Goal: Task Accomplishment & Management: Manage account settings

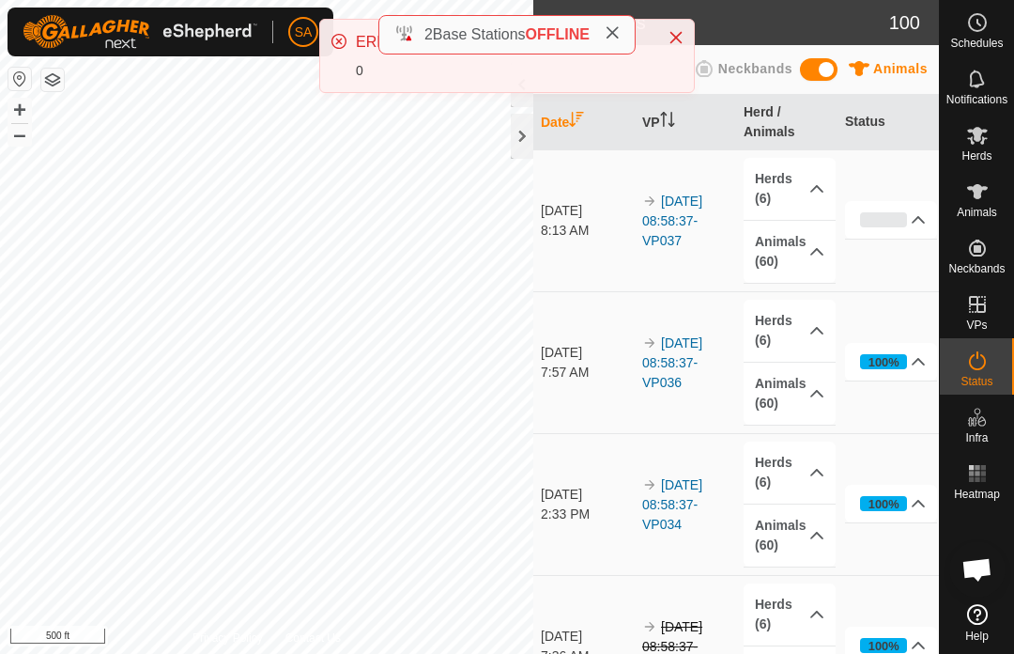
click at [681, 30] on icon "Close" at bounding box center [676, 37] width 15 height 15
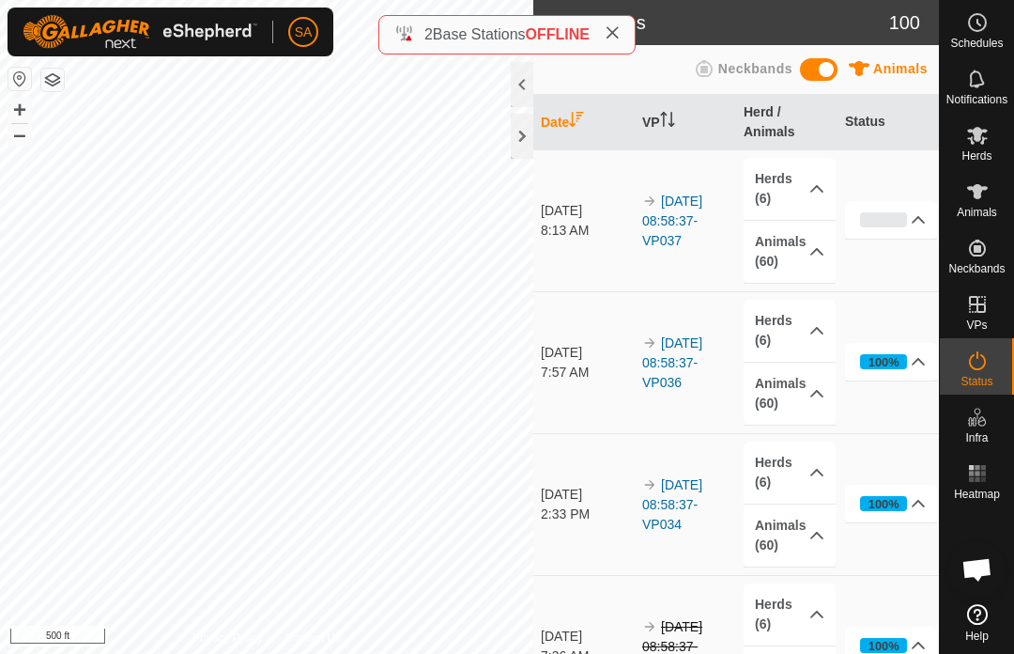
click at [522, 135] on div at bounding box center [522, 136] width 23 height 45
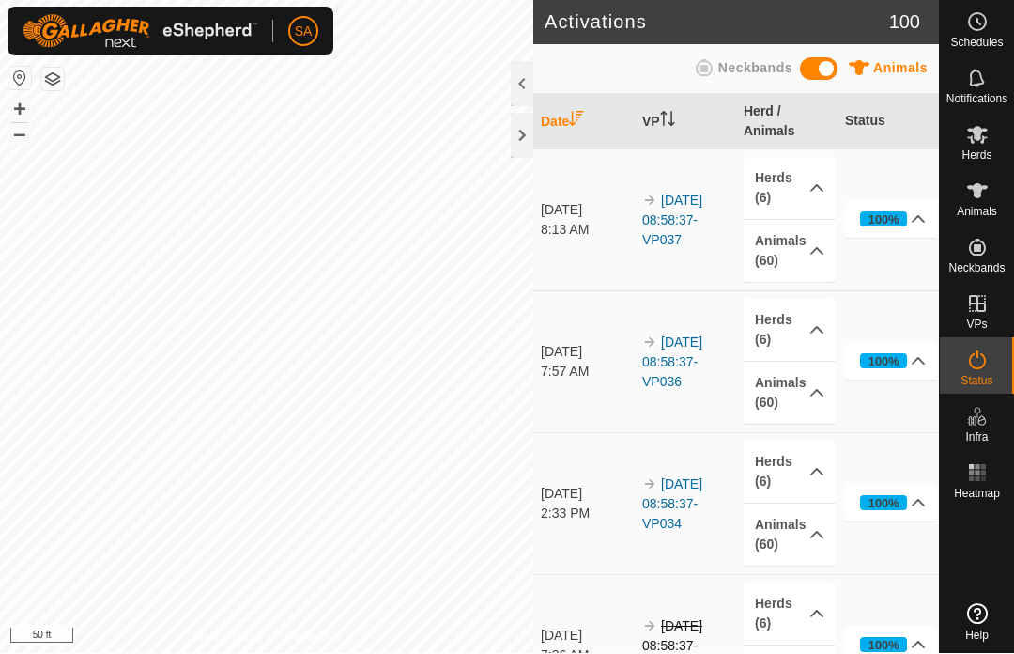
scroll to position [1, 0]
click at [524, 132] on div at bounding box center [522, 136] width 23 height 45
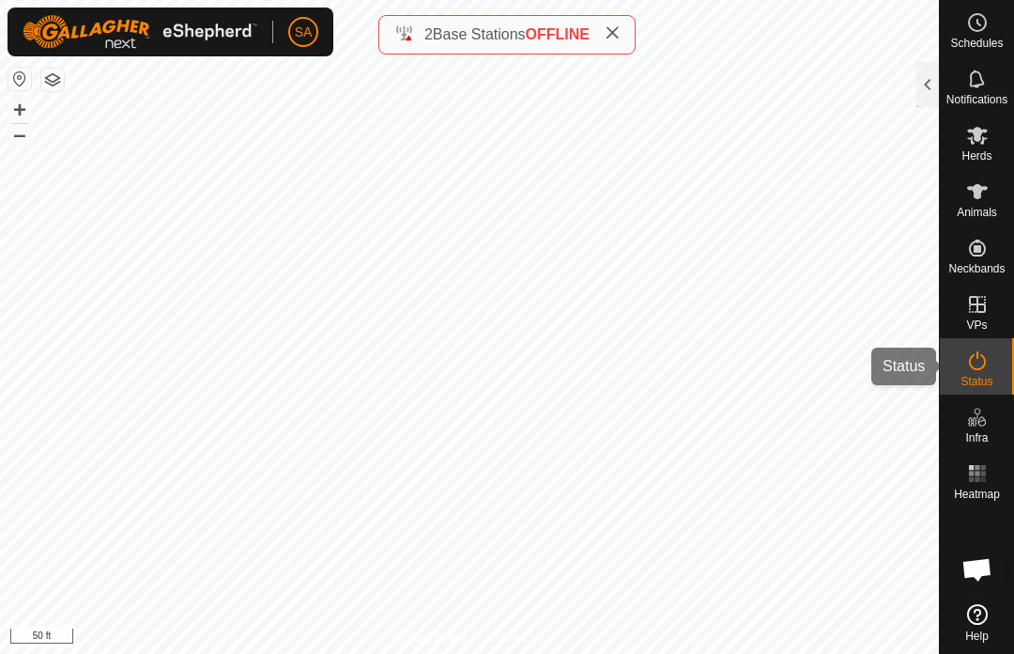
click at [966, 376] on span "Status" at bounding box center [977, 381] width 32 height 11
click at [916, 88] on div at bounding box center [927, 84] width 23 height 45
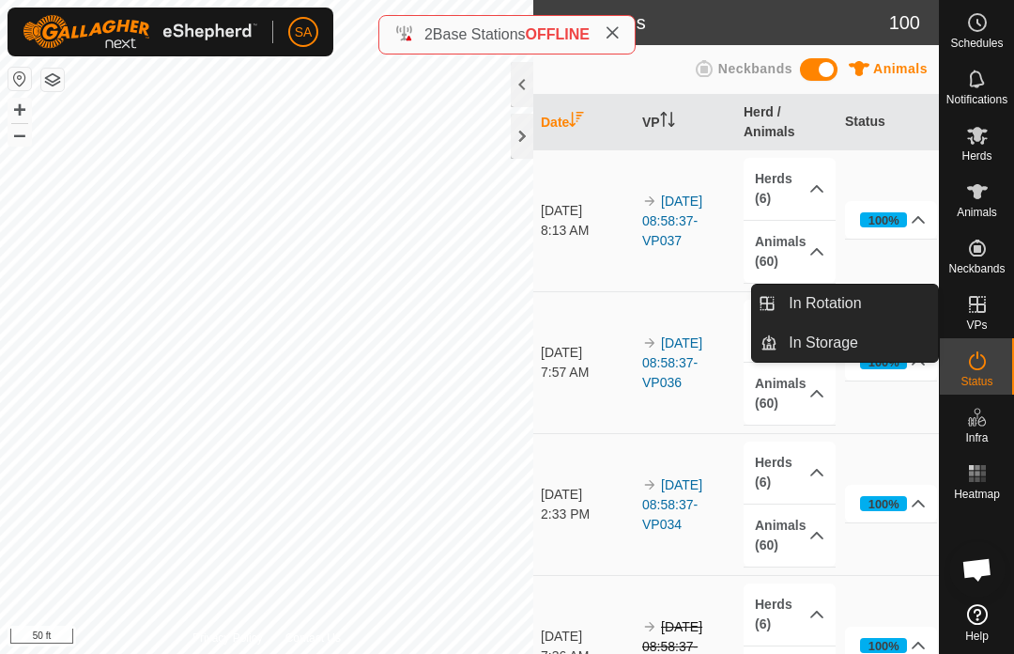
click at [523, 129] on div at bounding box center [522, 136] width 23 height 45
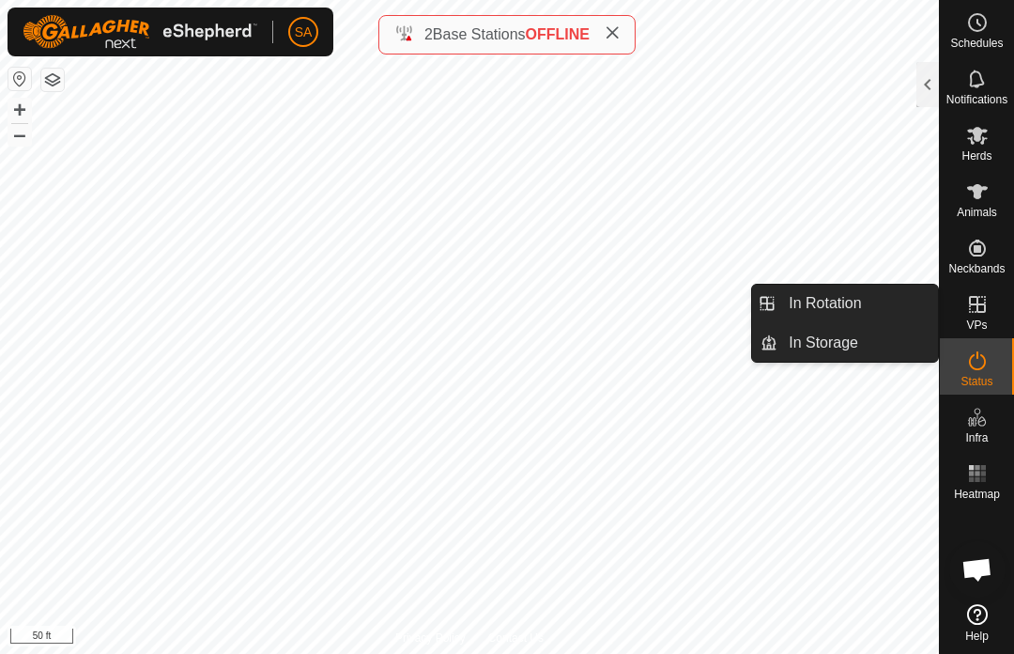
click at [922, 80] on div at bounding box center [927, 84] width 23 height 45
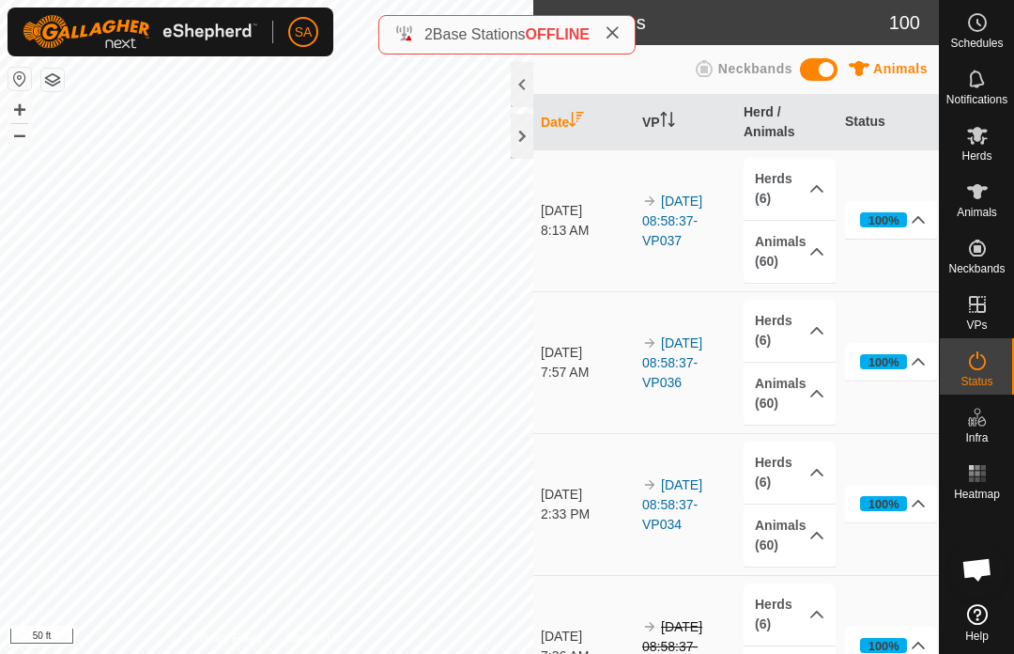
click at [518, 131] on div at bounding box center [522, 136] width 23 height 45
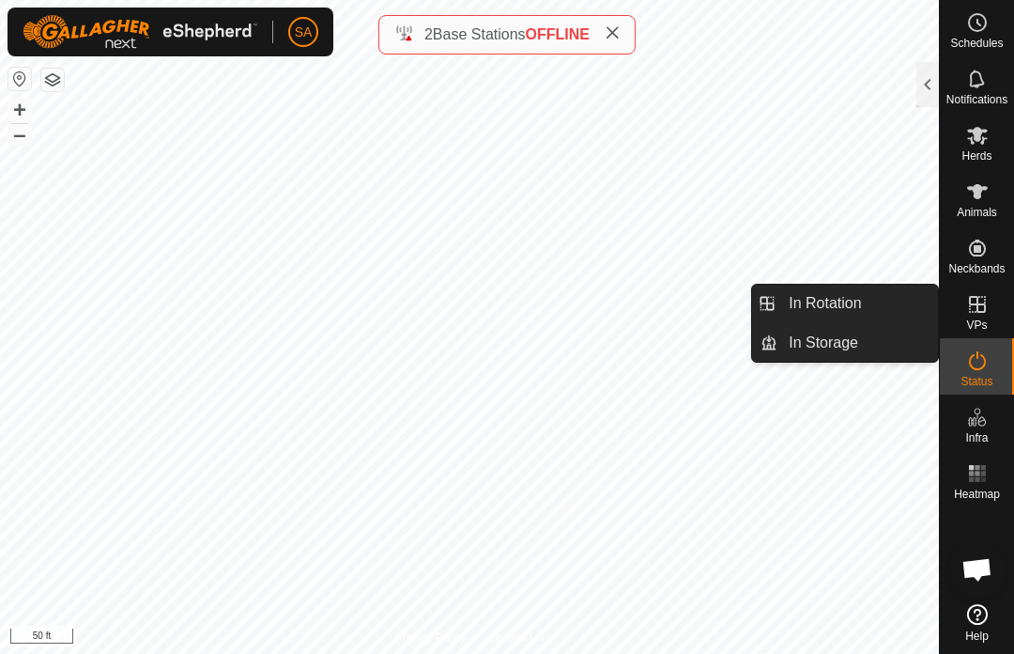
click at [866, 299] on link "In Rotation" at bounding box center [857, 303] width 161 height 38
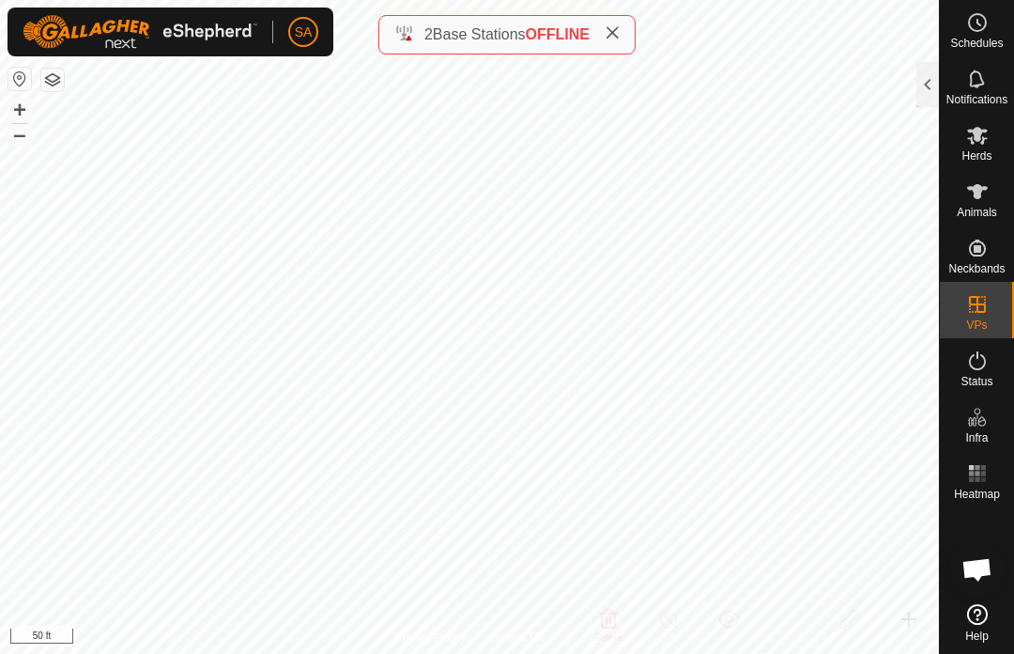
click at [849, 298] on span "In Rotation" at bounding box center [825, 303] width 72 height 23
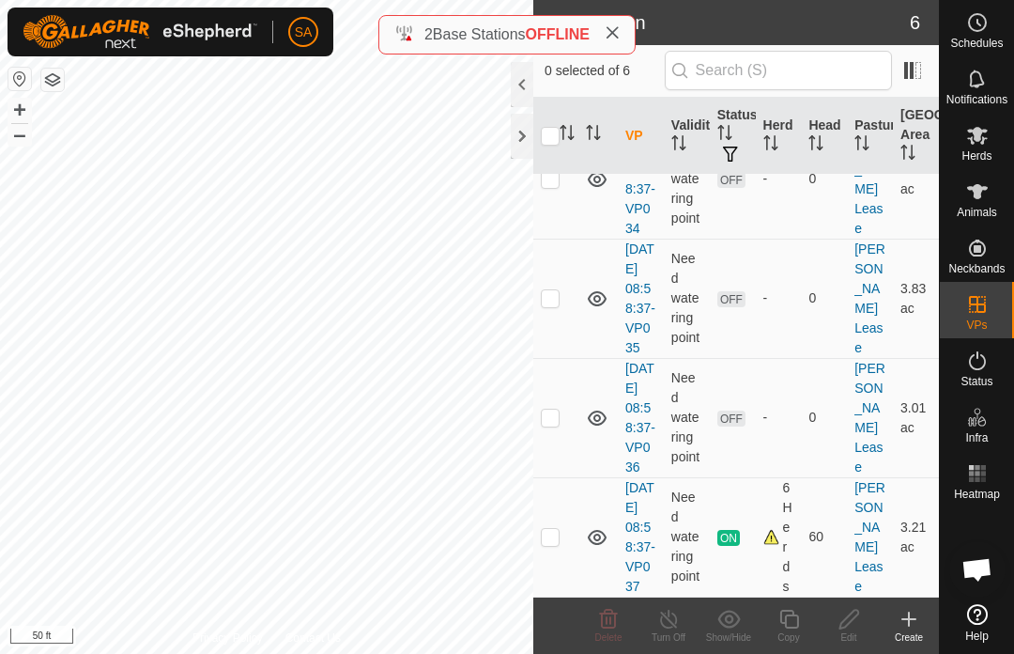
scroll to position [440, 0]
click at [550, 531] on p-checkbox at bounding box center [550, 536] width 19 height 15
checkbox input "true"
click at [793, 617] on icon at bounding box center [788, 618] width 23 height 23
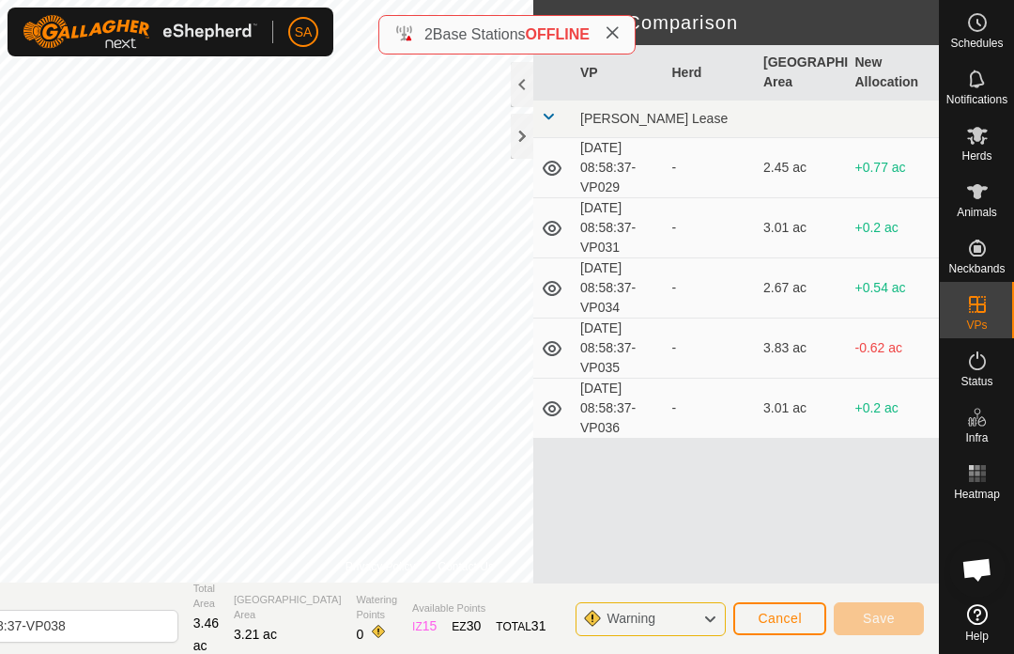
click at [521, 135] on div at bounding box center [522, 136] width 23 height 45
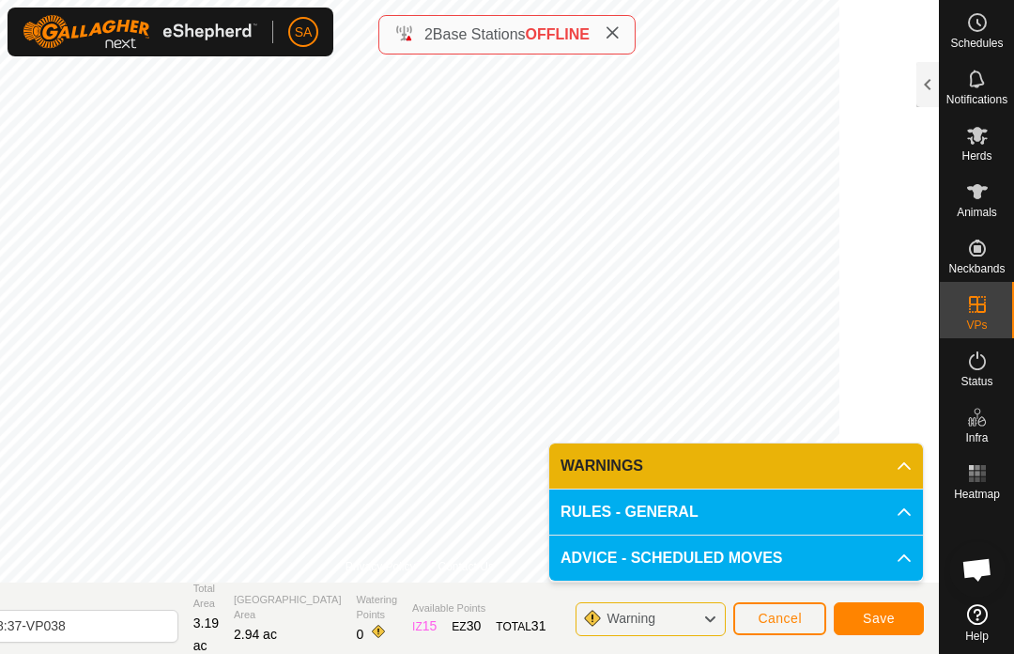
click at [382, 43] on div "2 Base Stations OFFLINE" at bounding box center [506, 34] width 257 height 39
click at [885, 614] on span "Save" at bounding box center [879, 617] width 32 height 15
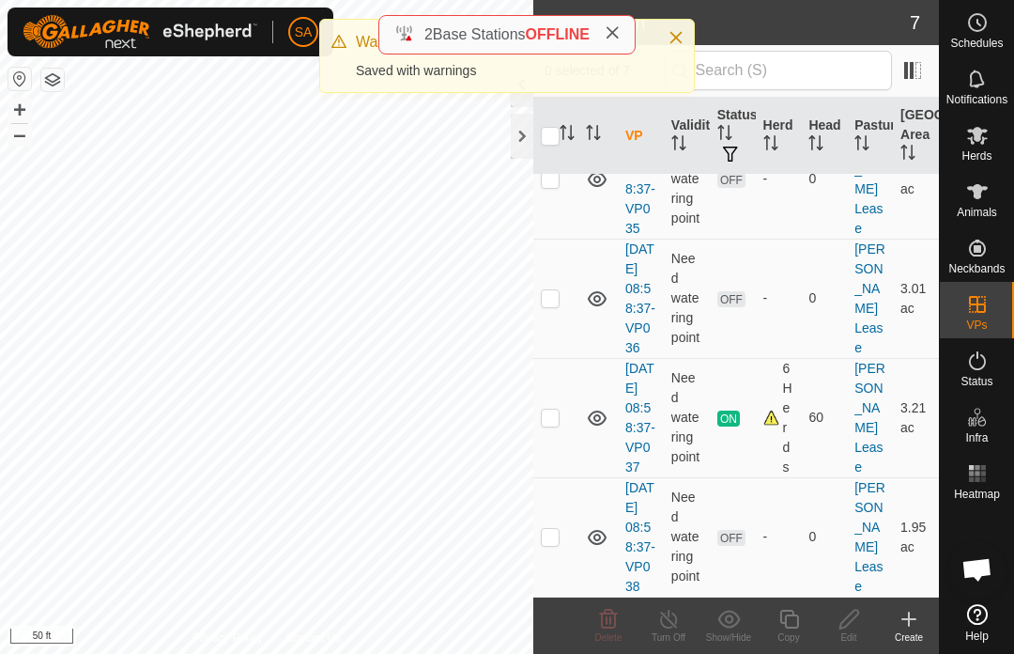
scroll to position [587, 0]
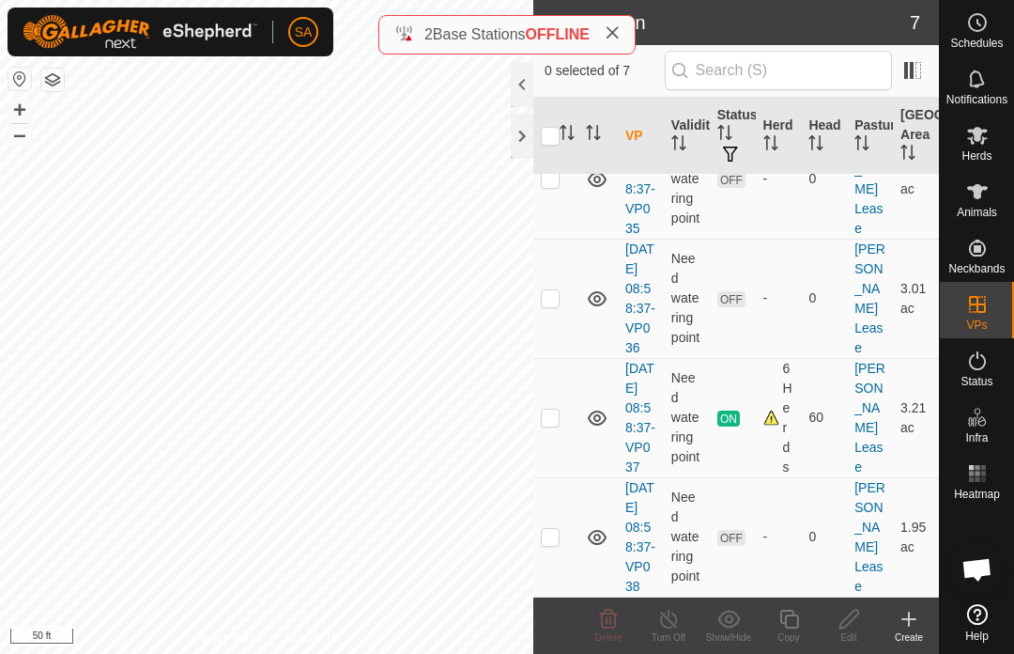
click at [560, 526] on td at bounding box center [555, 536] width 45 height 119
click at [561, 513] on td at bounding box center [555, 536] width 45 height 119
checkbox input "false"
click at [979, 147] on es-mob-svg-icon at bounding box center [978, 135] width 34 height 30
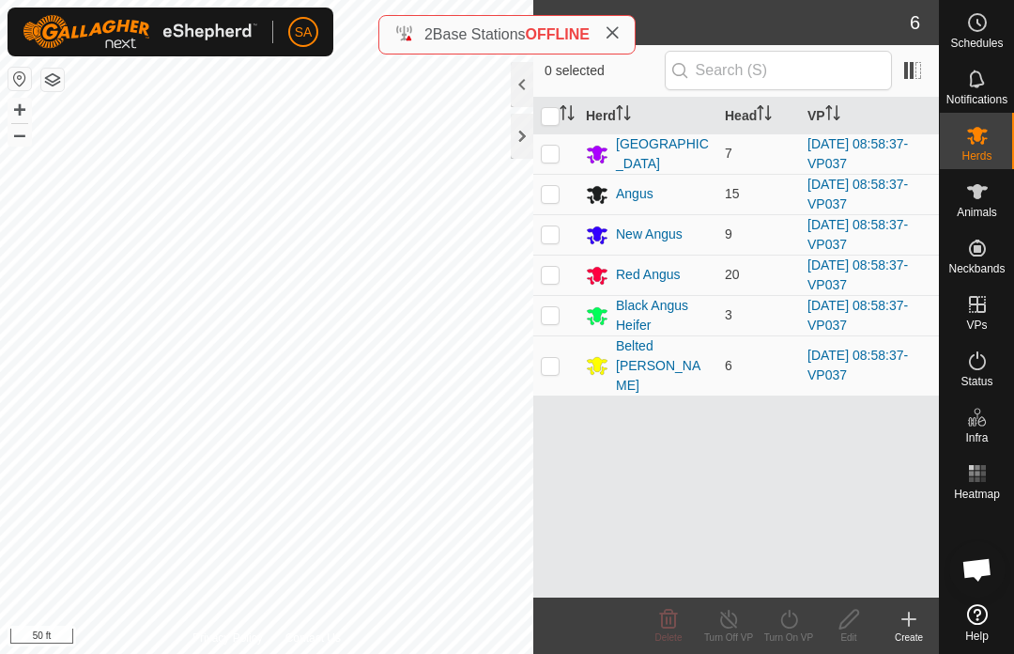
click at [545, 109] on input "checkbox" at bounding box center [550, 116] width 19 height 19
checkbox input "true"
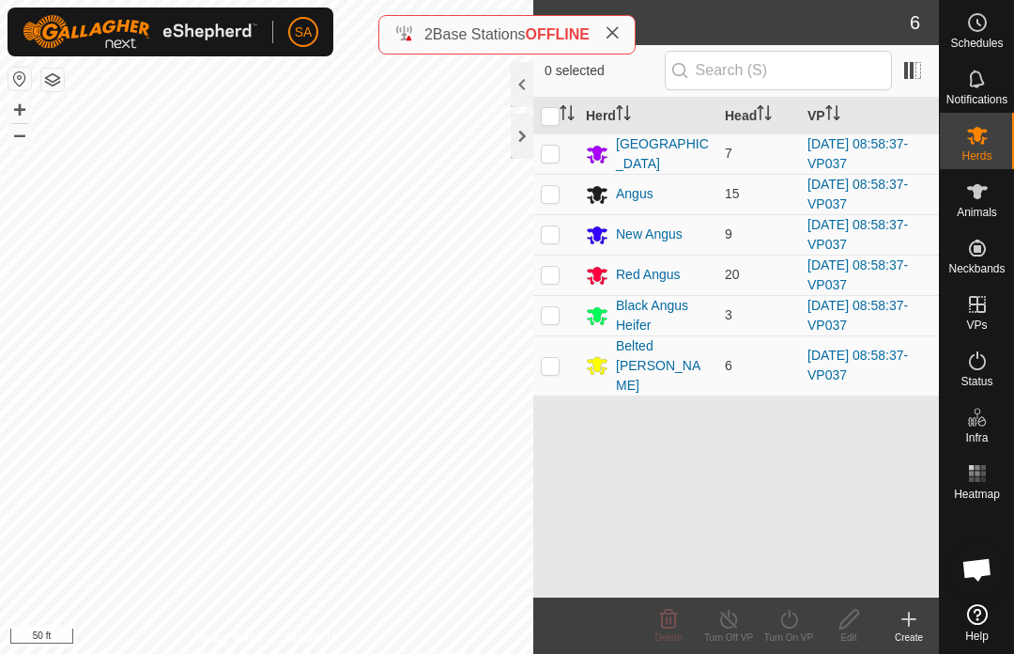
checkbox input "true"
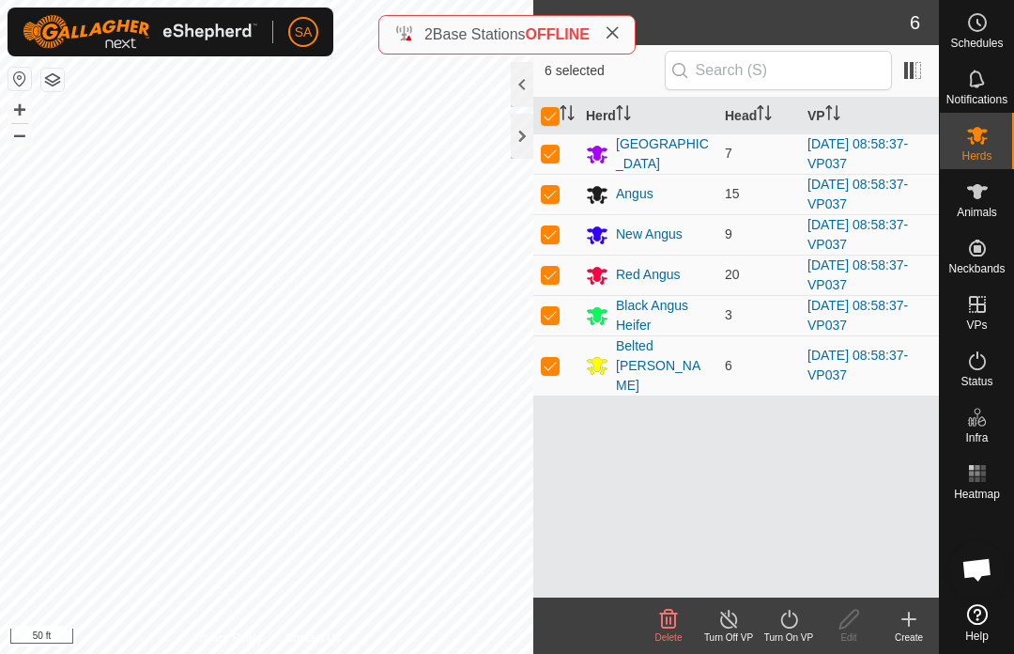
click at [794, 621] on icon at bounding box center [788, 618] width 23 height 23
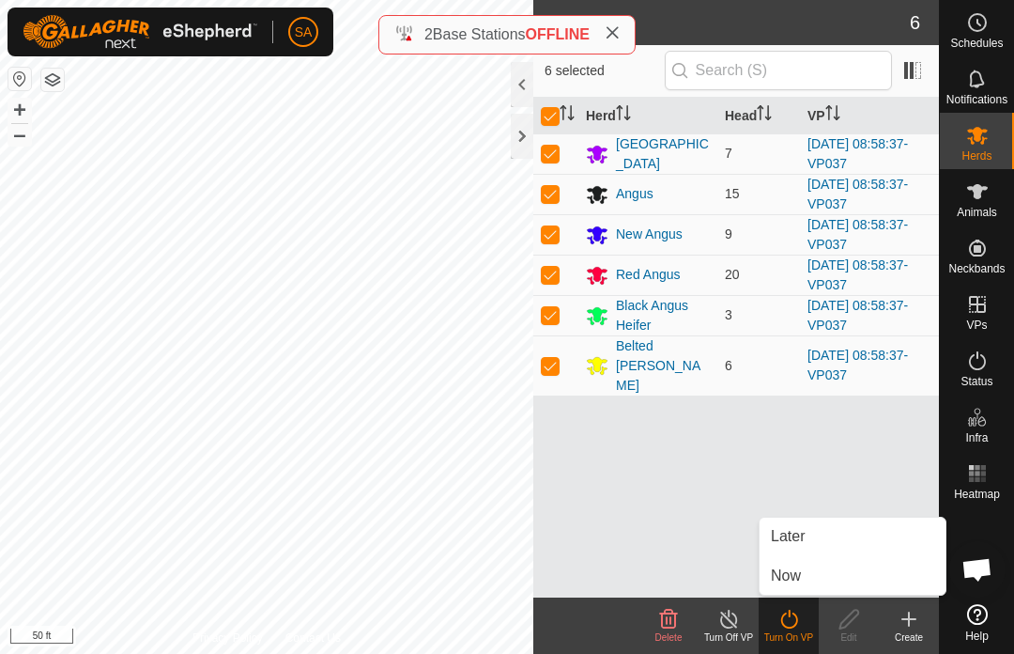
click at [809, 574] on link "Now" at bounding box center [853, 576] width 186 height 38
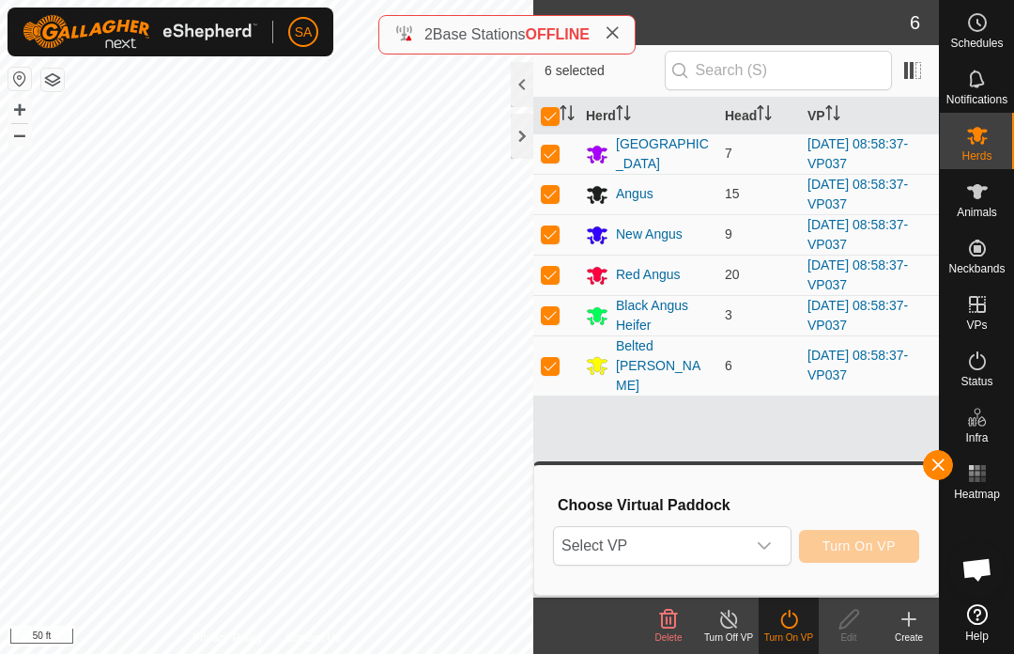
click at [765, 545] on icon "dropdown trigger" at bounding box center [764, 545] width 15 height 15
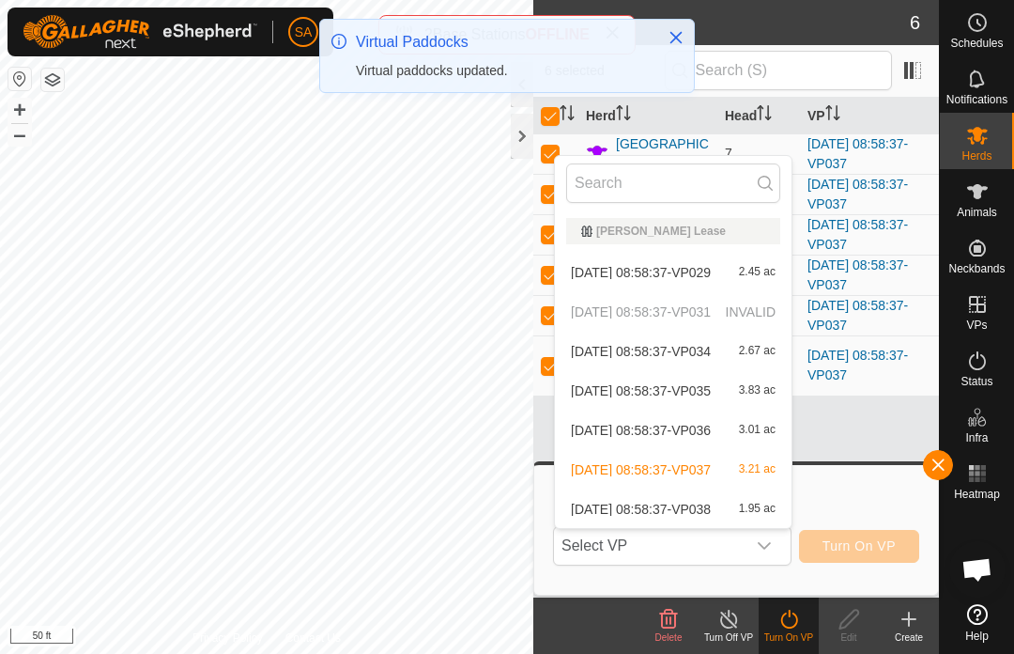
click at [776, 505] on span "1.95 ac" at bounding box center [757, 508] width 37 height 13
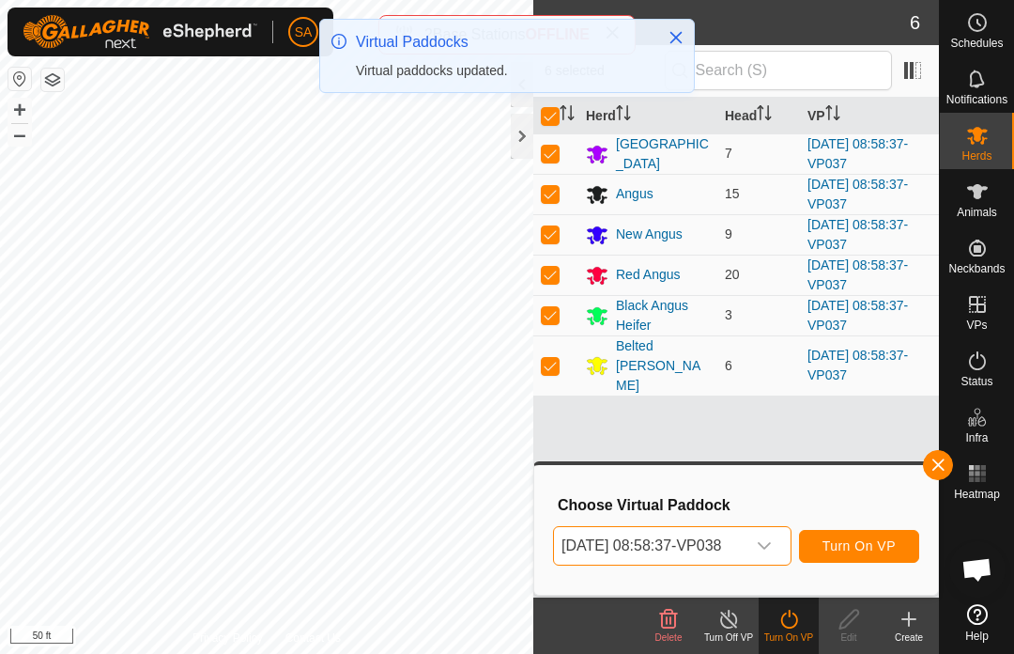
click at [875, 548] on span "Turn On VP" at bounding box center [859, 545] width 73 height 15
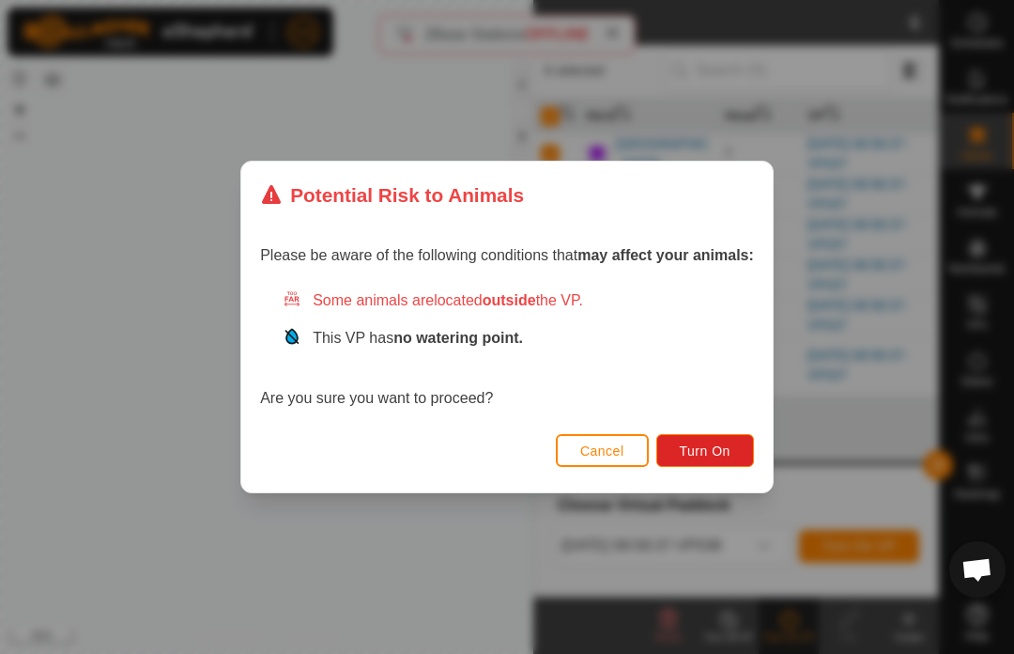
click at [715, 445] on span "Turn On" at bounding box center [705, 450] width 51 height 15
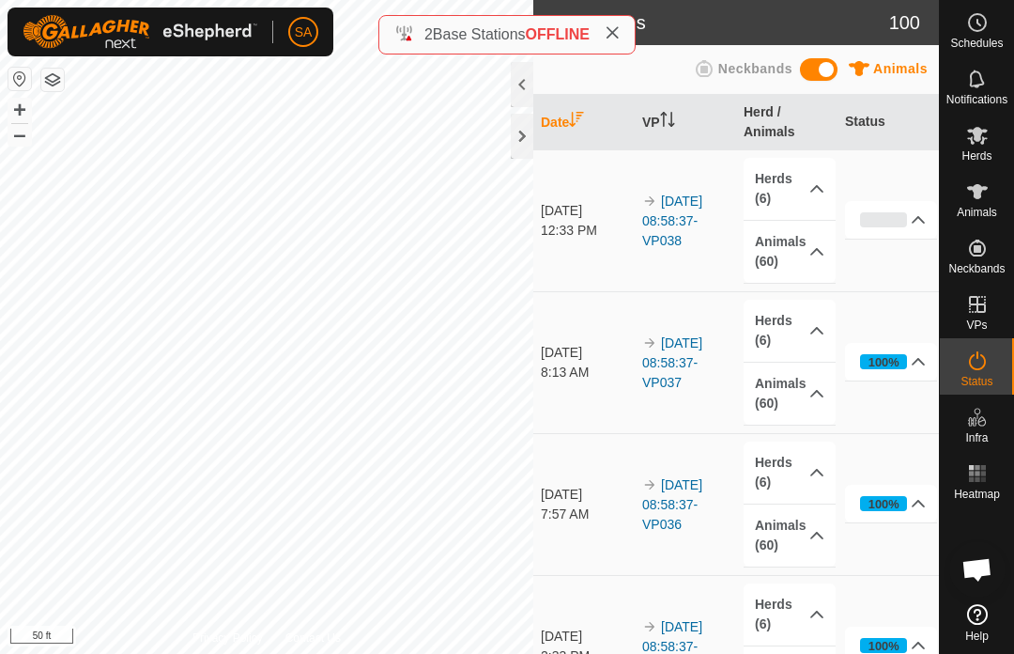
click at [686, 30] on button "Close" at bounding box center [676, 36] width 26 height 26
click at [515, 133] on div at bounding box center [522, 136] width 23 height 45
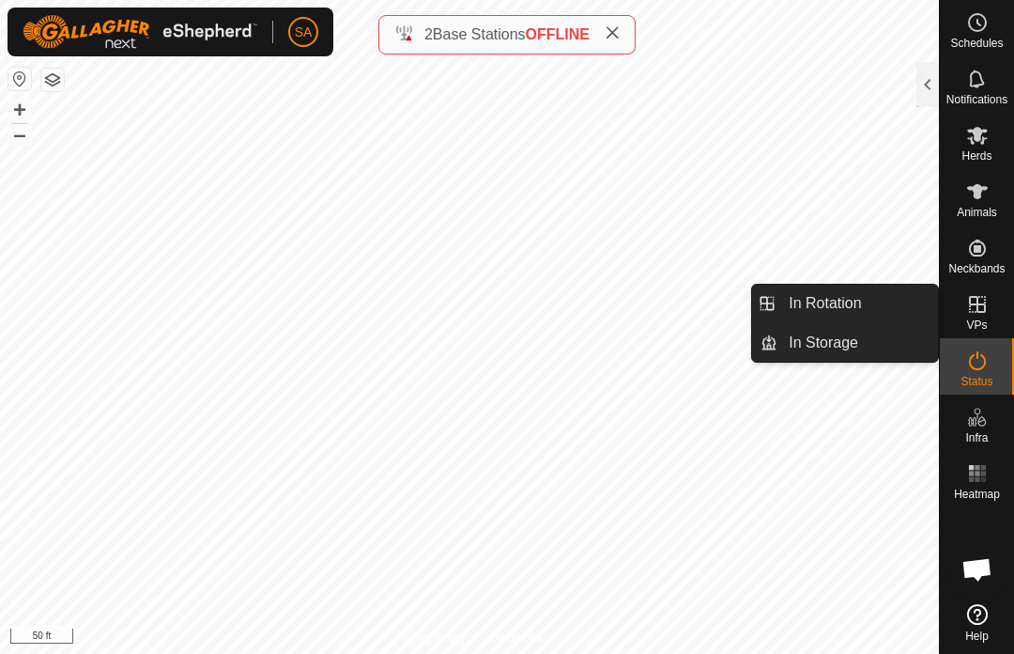
click at [875, 304] on link "In Rotation" at bounding box center [857, 303] width 161 height 38
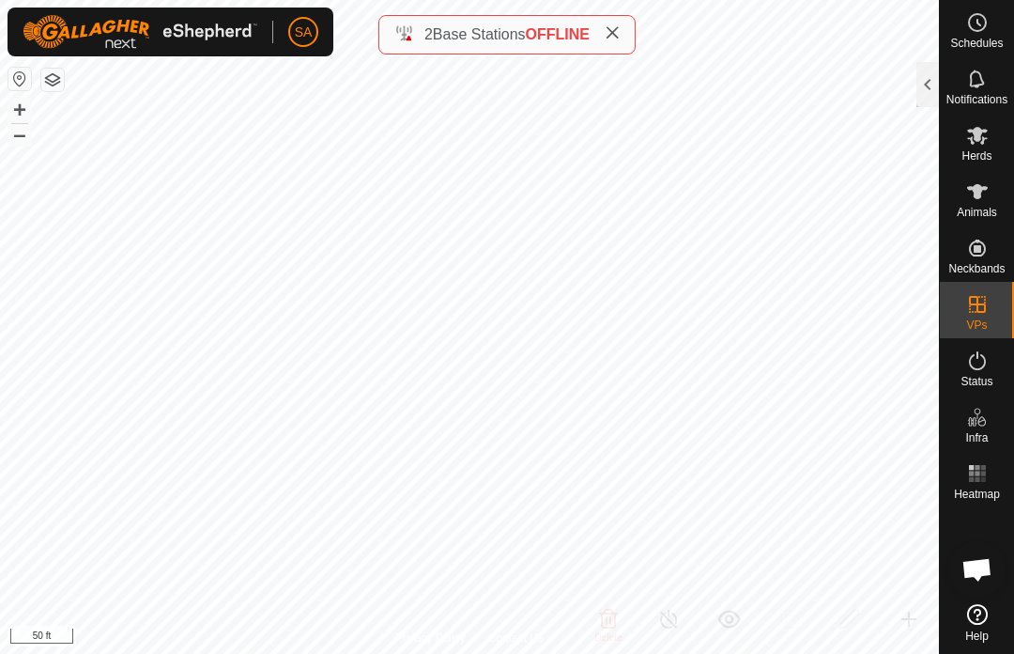
click at [928, 78] on div at bounding box center [927, 84] width 23 height 45
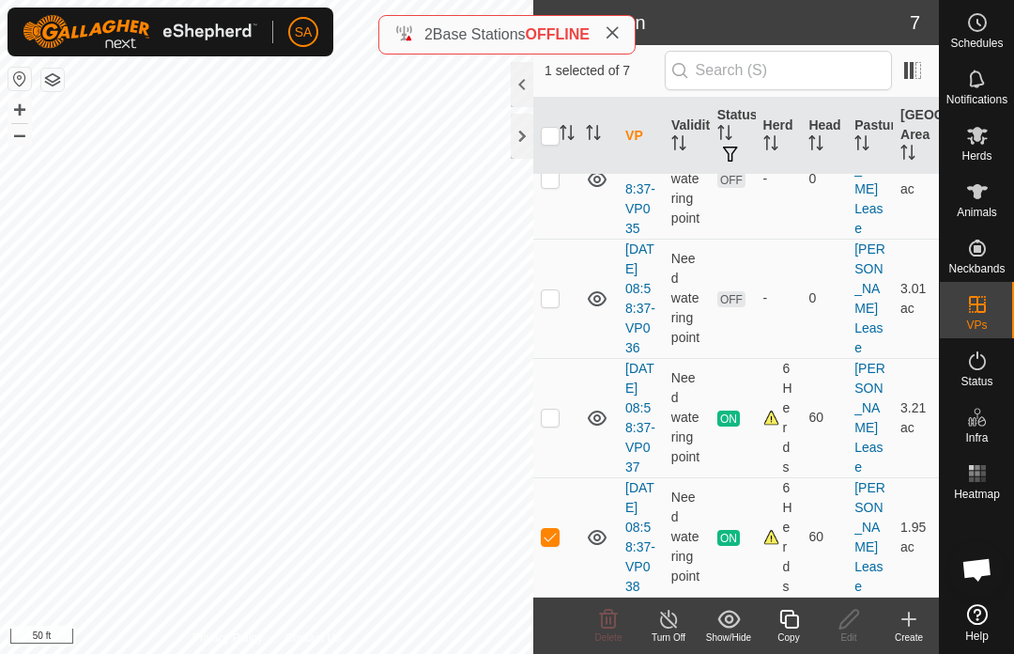
scroll to position [587, 0]
click at [559, 516] on td at bounding box center [555, 536] width 45 height 119
checkbox input "false"
click at [557, 290] on p-checkbox at bounding box center [550, 297] width 19 height 15
click at [612, 617] on icon at bounding box center [608, 618] width 23 height 23
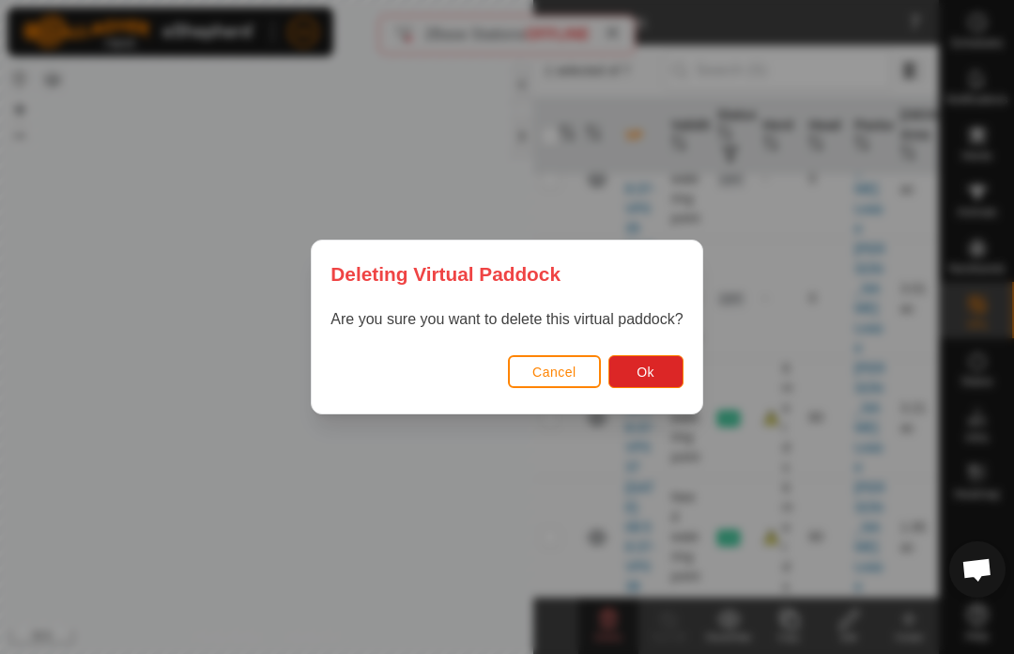
click at [661, 373] on button "Ok" at bounding box center [645, 371] width 75 height 33
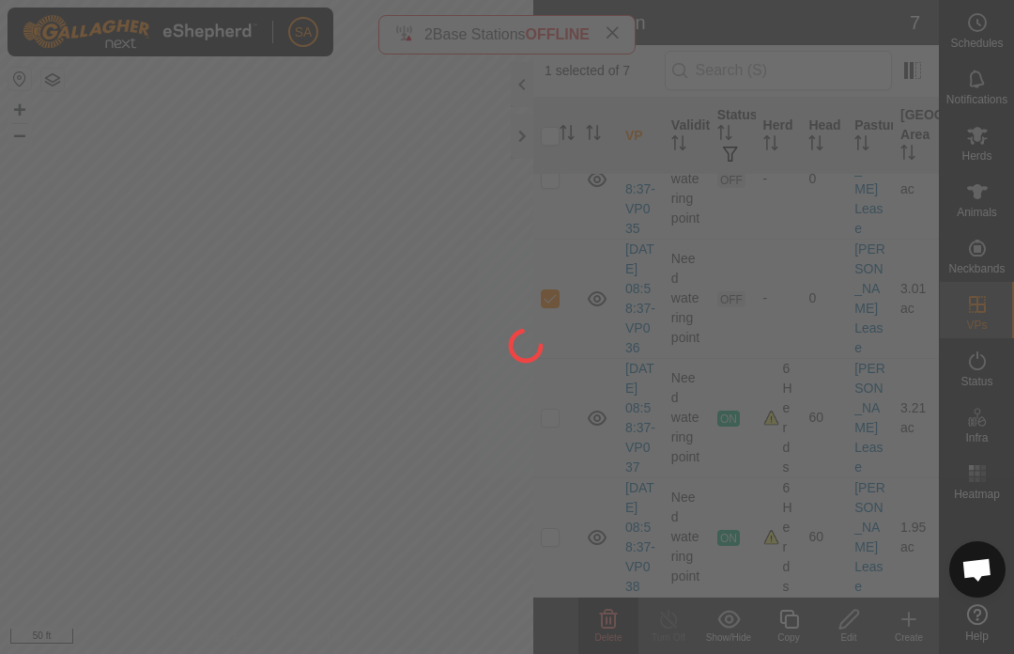
checkbox input "false"
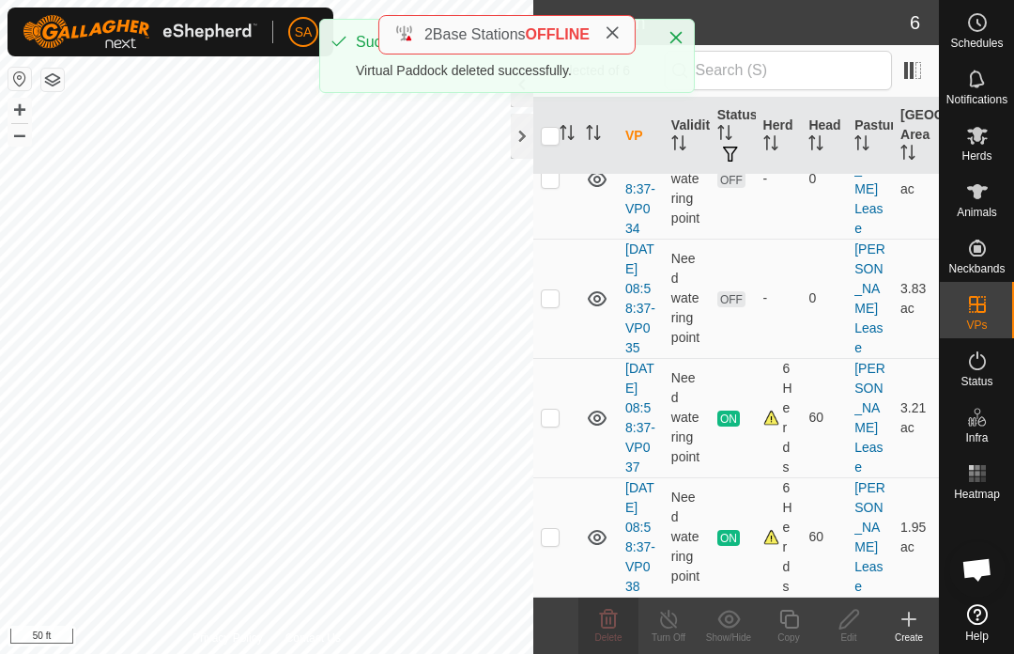
scroll to position [448, 0]
click at [520, 136] on div at bounding box center [522, 136] width 23 height 45
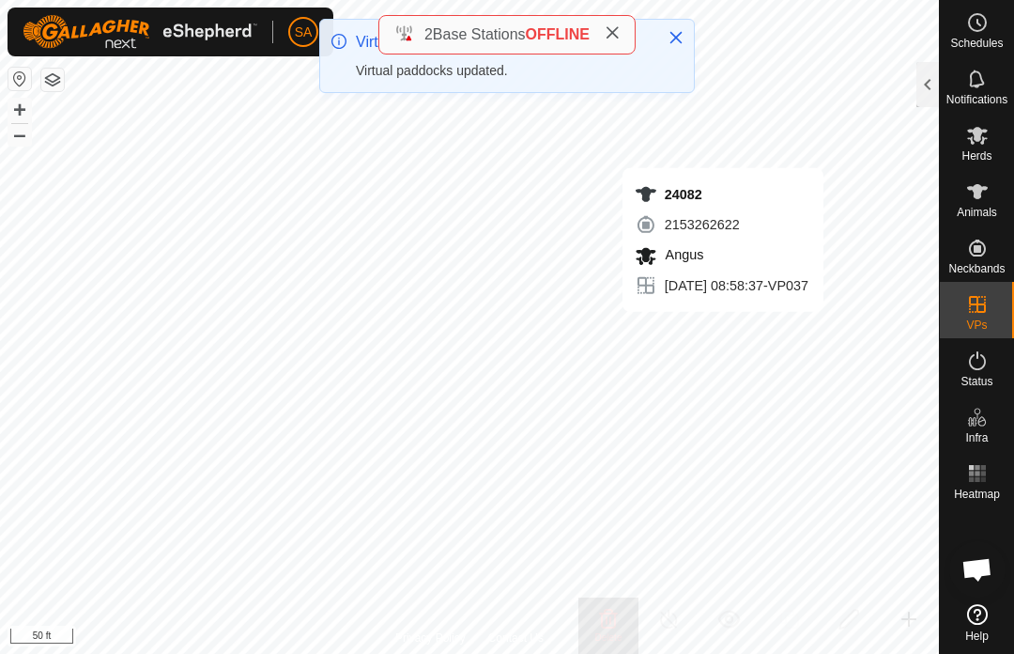
click at [918, 92] on div at bounding box center [927, 84] width 23 height 45
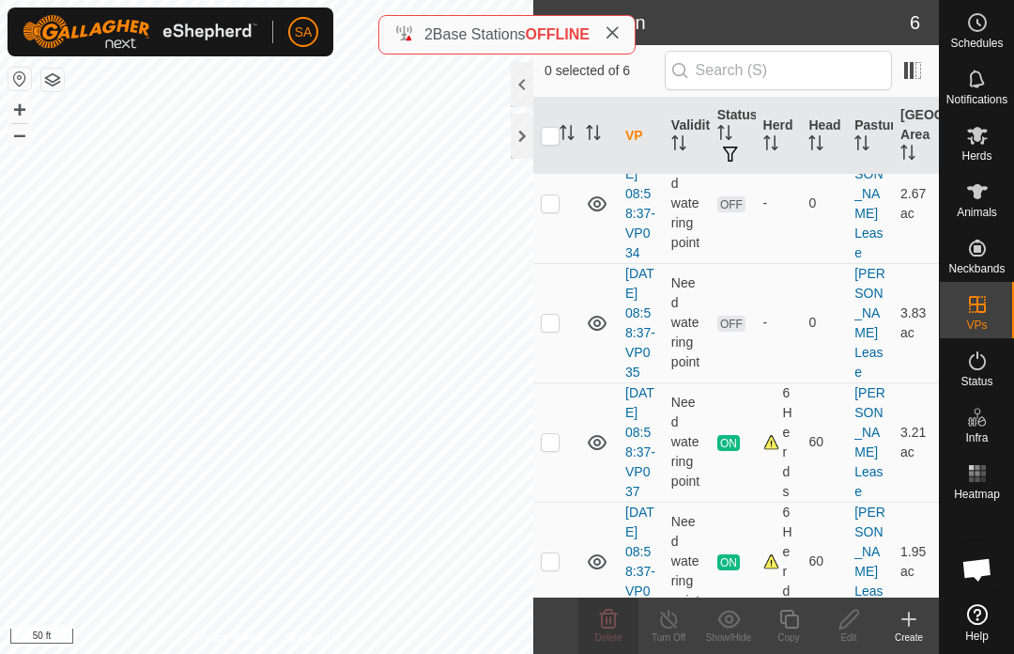
scroll to position [307, 0]
click at [556, 329] on p-checkbox at bounding box center [550, 321] width 19 height 15
checkbox input "true"
click at [852, 632] on div "Edit" at bounding box center [849, 637] width 60 height 14
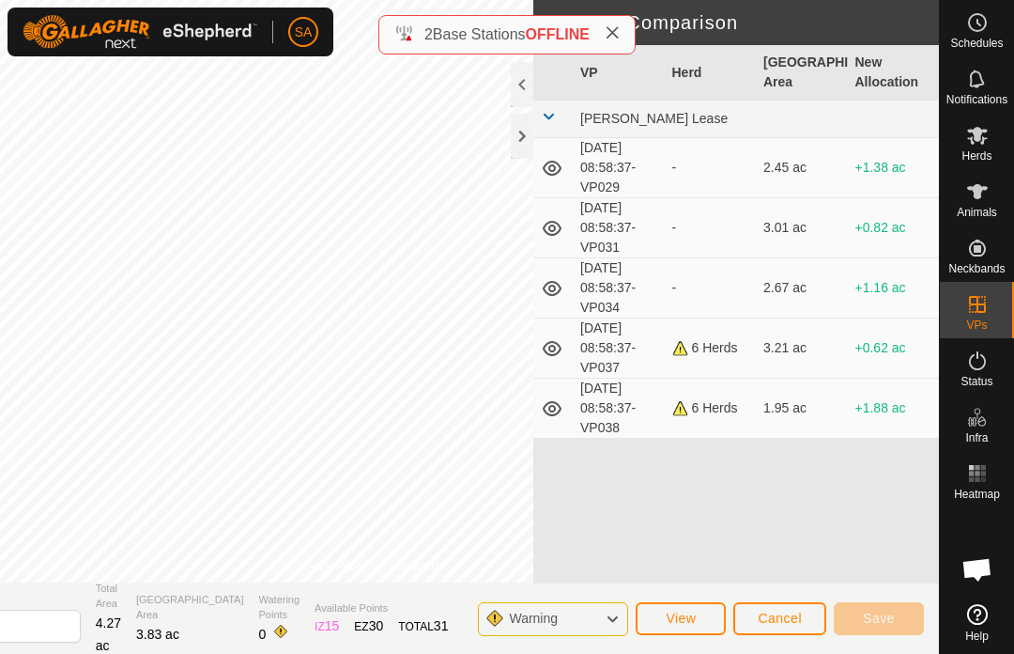
click at [525, 131] on div at bounding box center [522, 136] width 23 height 45
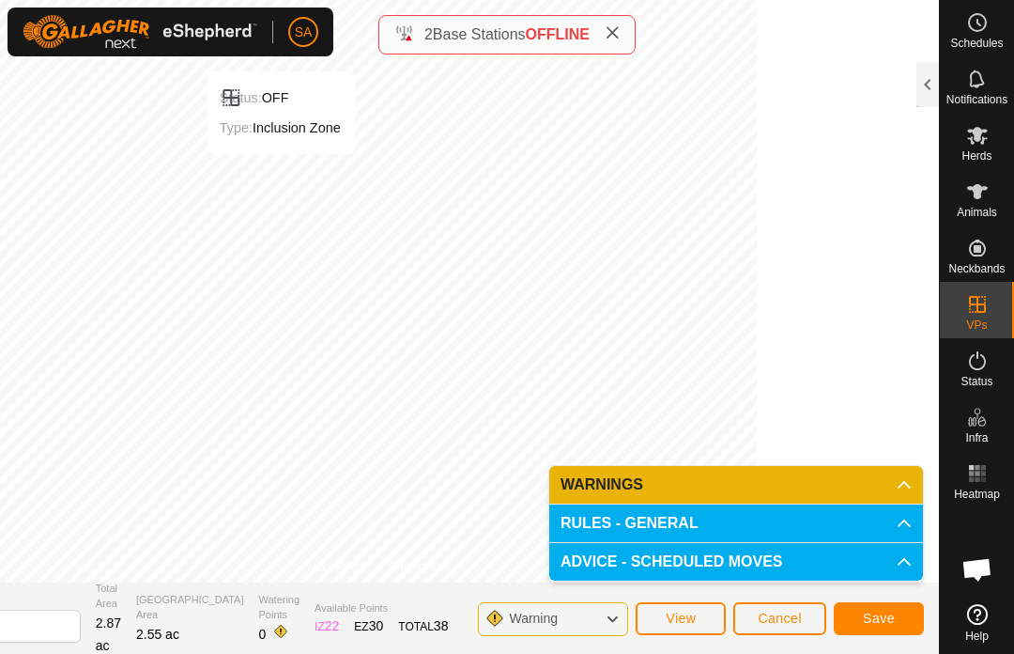
click at [882, 610] on span "Save" at bounding box center [879, 617] width 32 height 15
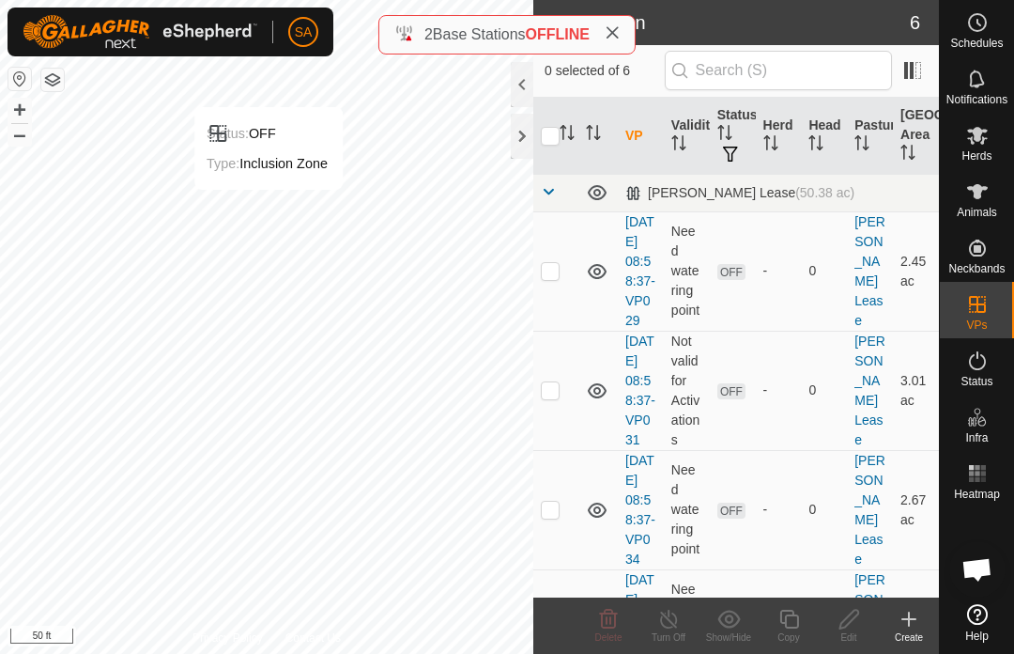
click at [511, 134] on div at bounding box center [522, 136] width 23 height 45
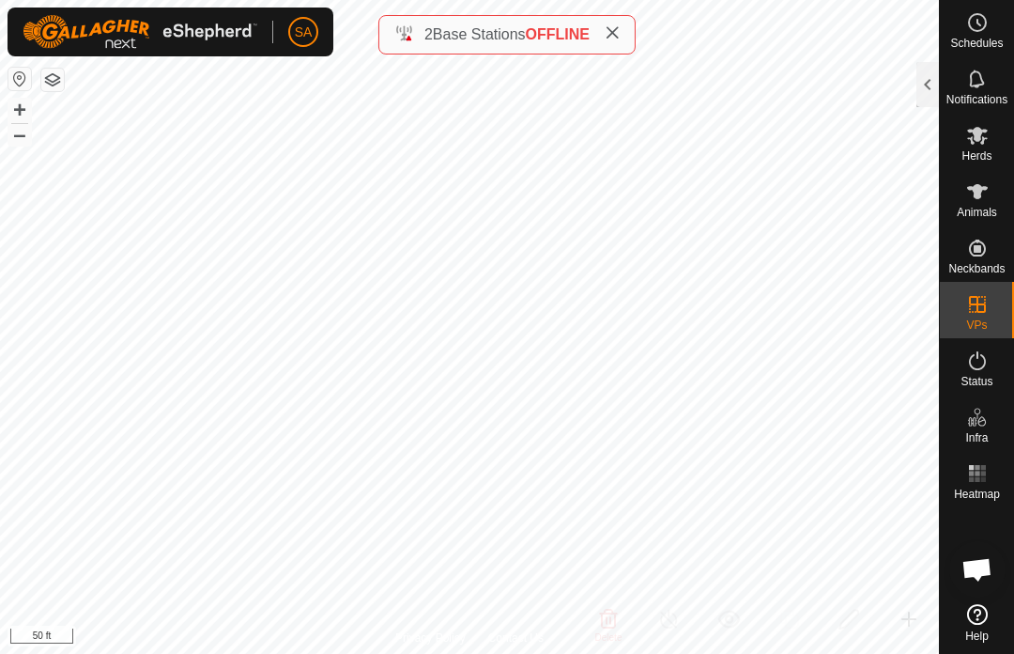
click at [917, 80] on div at bounding box center [927, 84] width 23 height 45
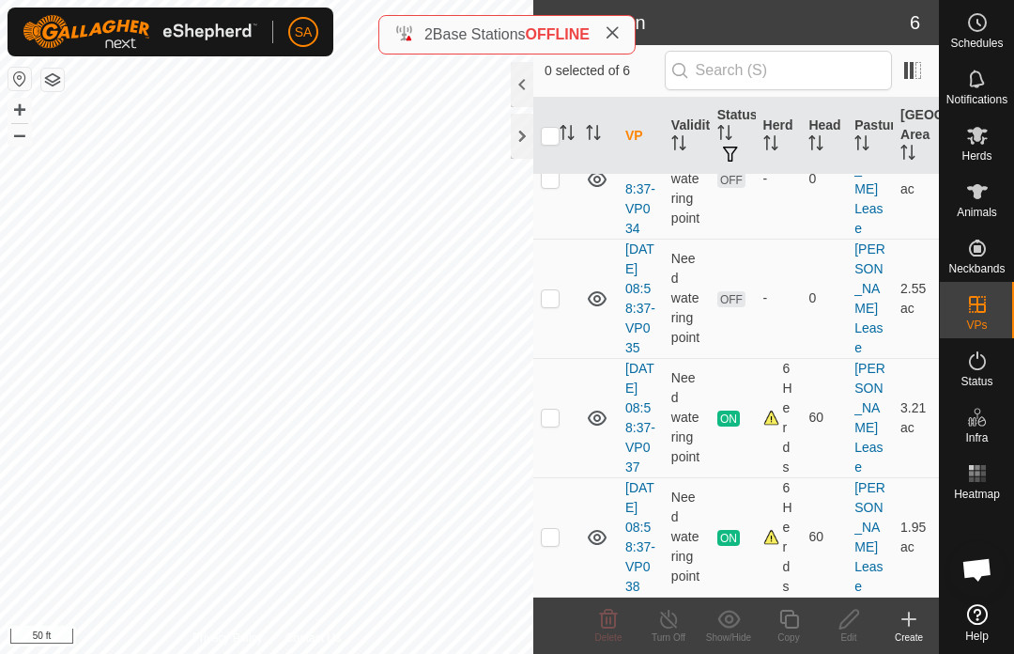
scroll to position [448, 0]
click at [559, 531] on p-checkbox at bounding box center [550, 536] width 19 height 15
click at [561, 520] on td at bounding box center [555, 536] width 45 height 119
checkbox input "false"
click at [556, 409] on p-checkbox at bounding box center [550, 416] width 19 height 15
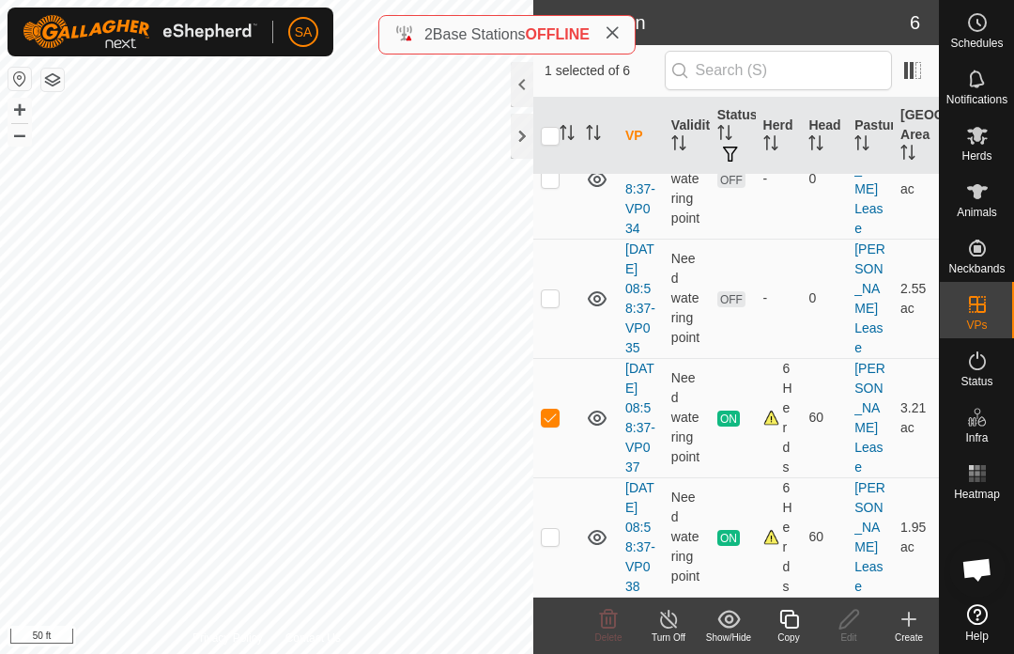
click at [561, 381] on td at bounding box center [555, 417] width 45 height 119
checkbox input "false"
click at [555, 532] on p-checkbox at bounding box center [550, 536] width 19 height 15
click at [561, 530] on td at bounding box center [555, 536] width 45 height 119
click at [561, 526] on td at bounding box center [555, 536] width 45 height 119
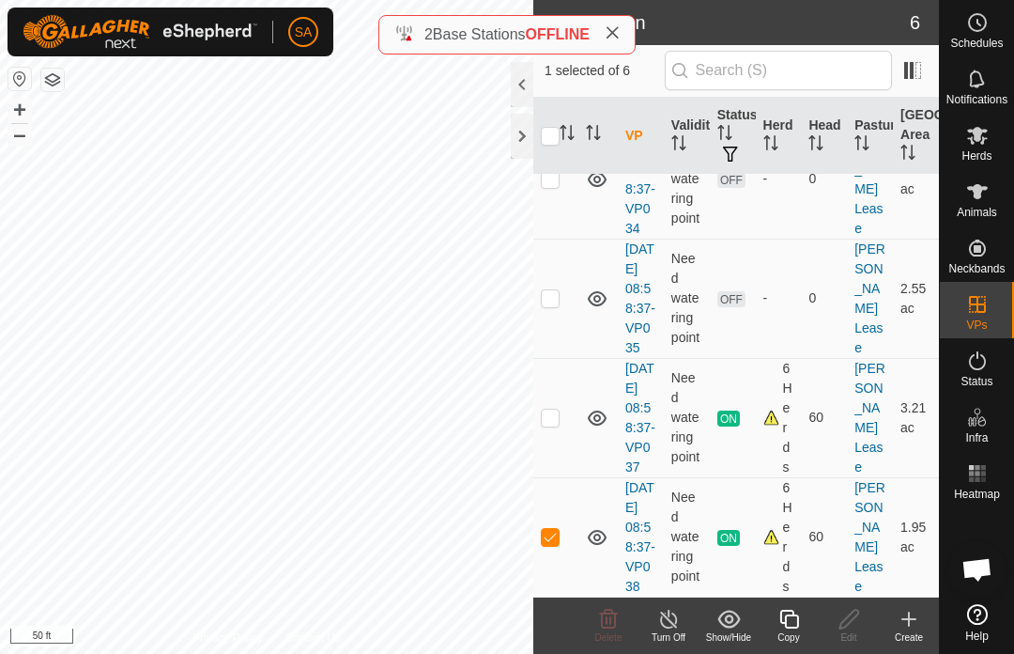
click at [559, 529] on p-checkbox at bounding box center [550, 536] width 19 height 15
checkbox input "false"
click at [546, 290] on p-checkbox at bounding box center [550, 297] width 19 height 15
checkbox input "true"
click at [795, 616] on icon at bounding box center [788, 618] width 23 height 23
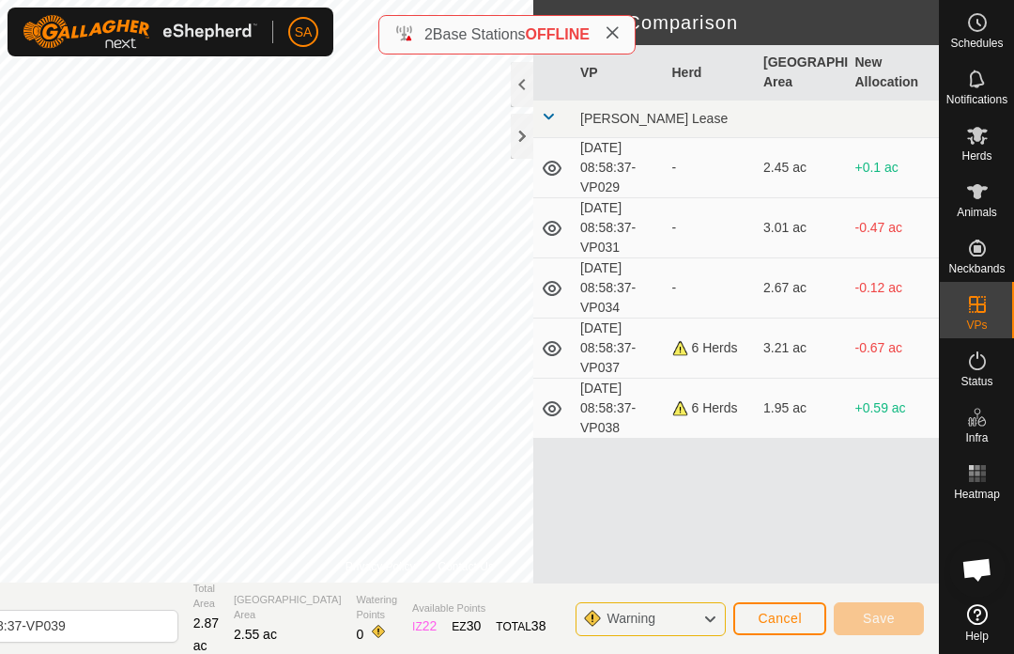
click at [522, 139] on div at bounding box center [522, 136] width 23 height 45
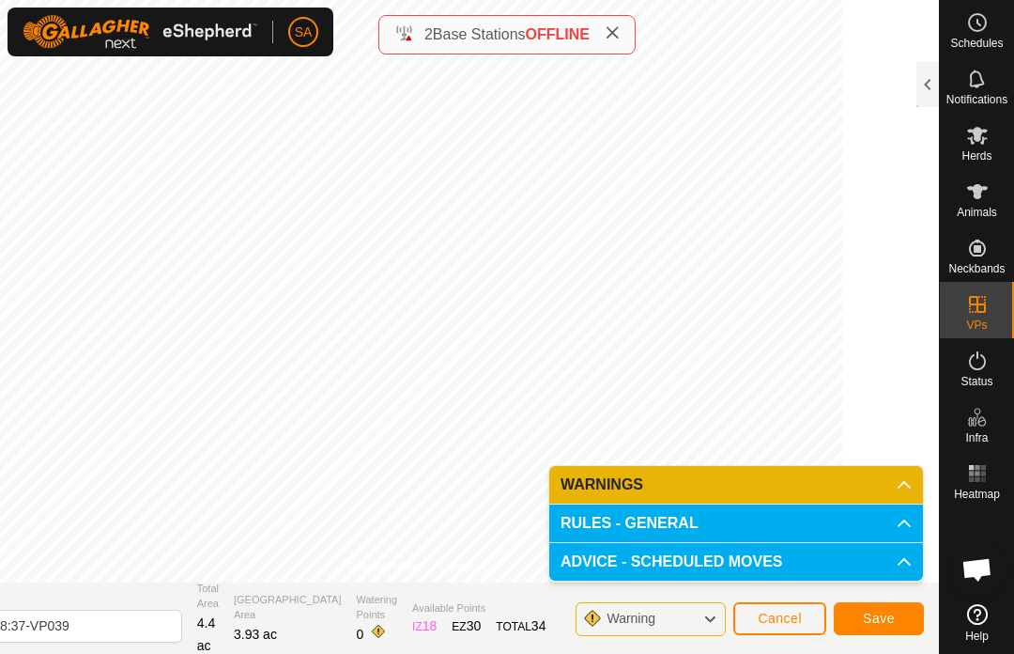
click at [894, 617] on span "Save" at bounding box center [879, 617] width 32 height 15
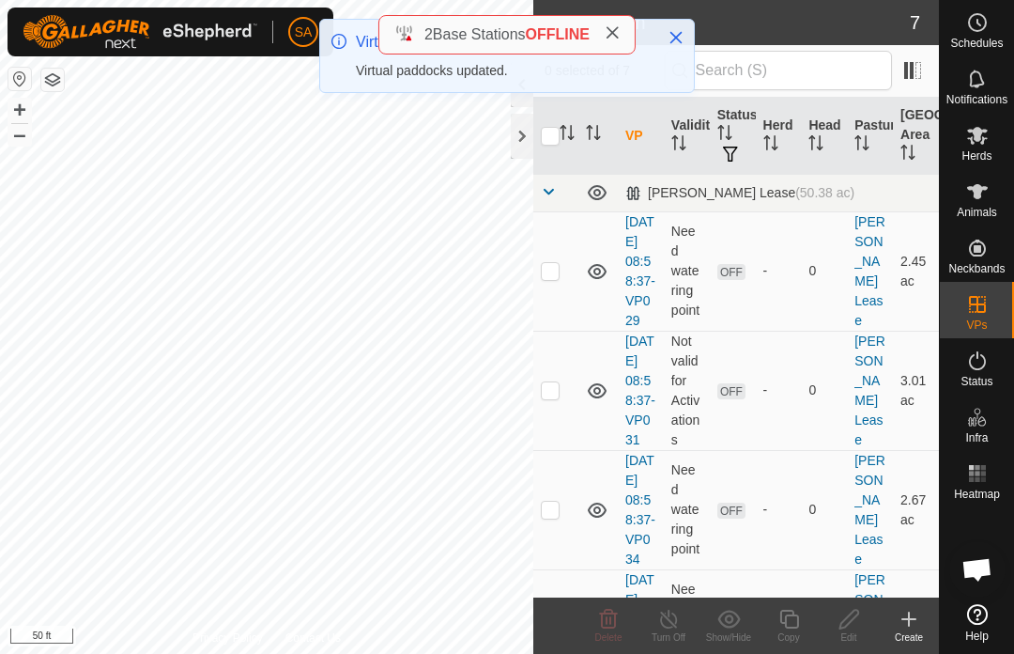
click at [524, 139] on div at bounding box center [522, 136] width 23 height 45
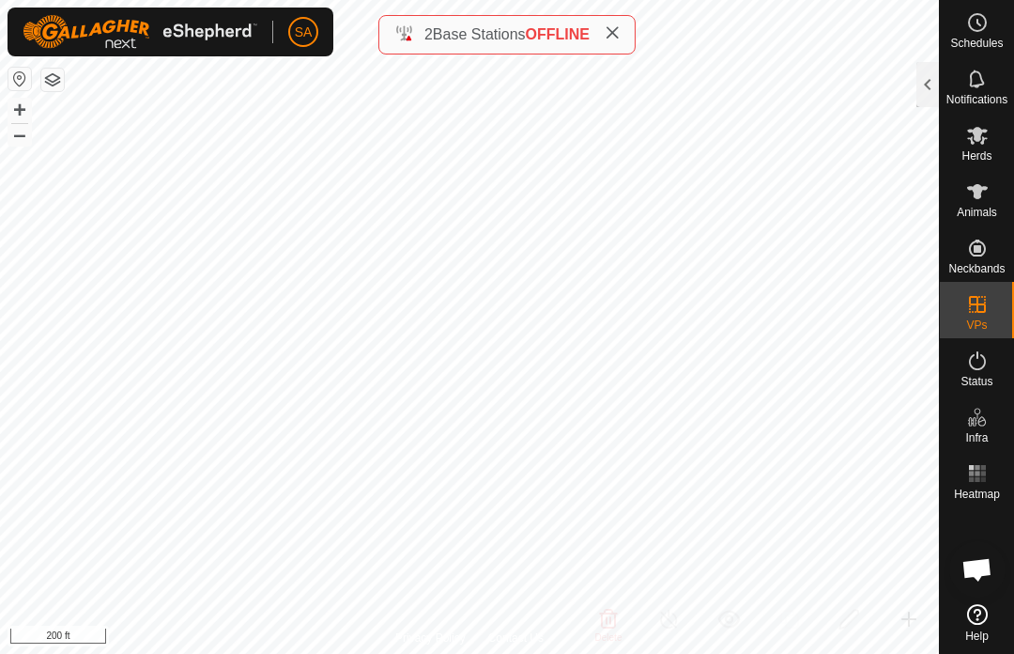
click at [925, 80] on div at bounding box center [927, 84] width 23 height 45
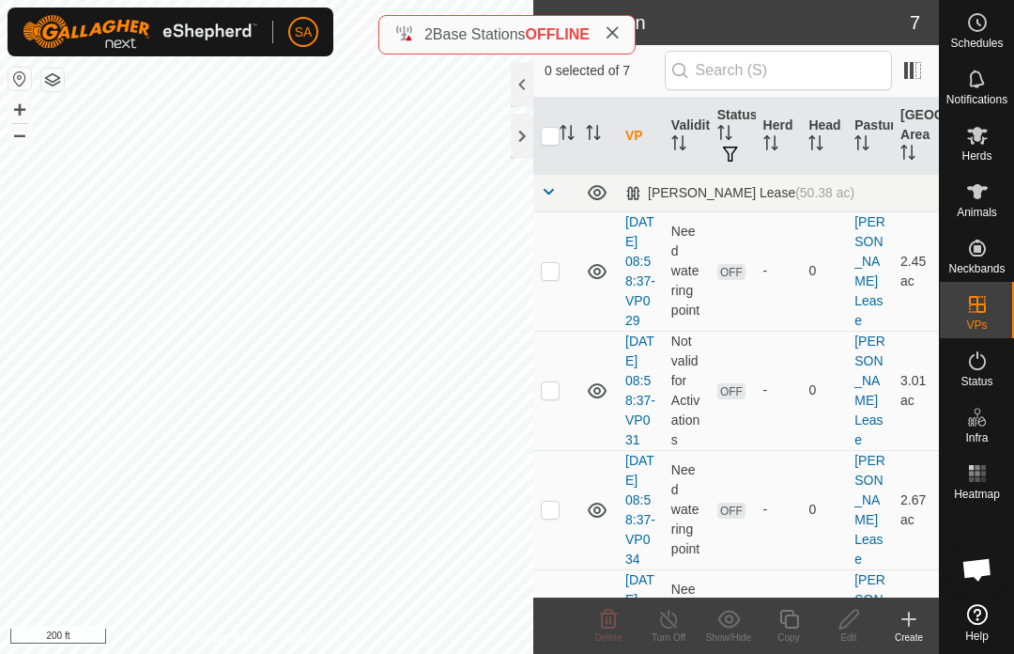
click at [561, 279] on td at bounding box center [555, 270] width 45 height 119
click at [610, 623] on icon at bounding box center [609, 617] width 18 height 19
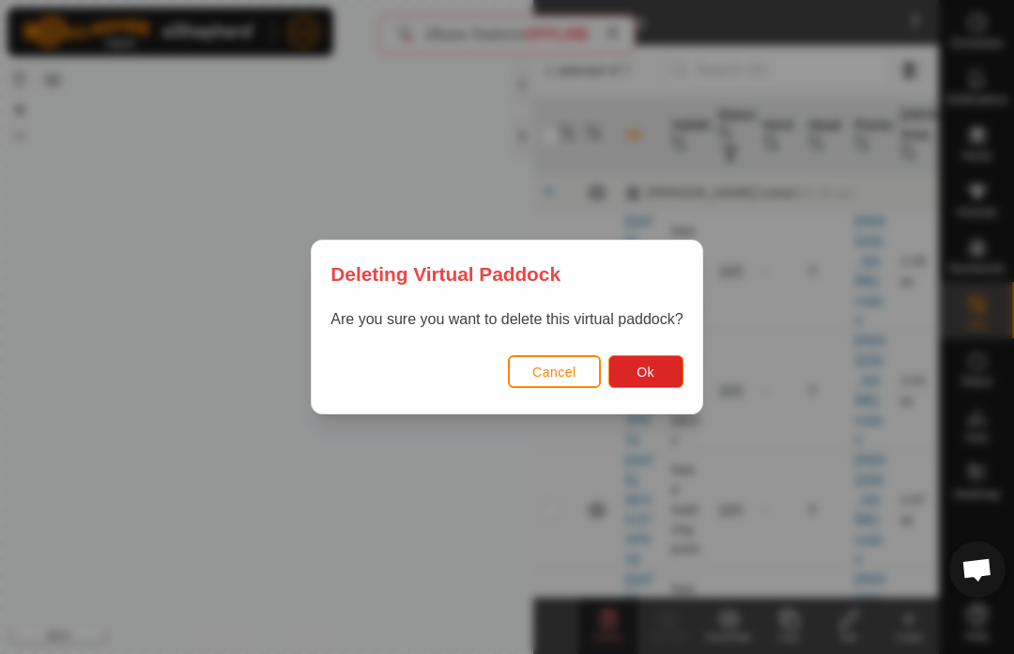
click at [656, 371] on button "Ok" at bounding box center [645, 371] width 75 height 33
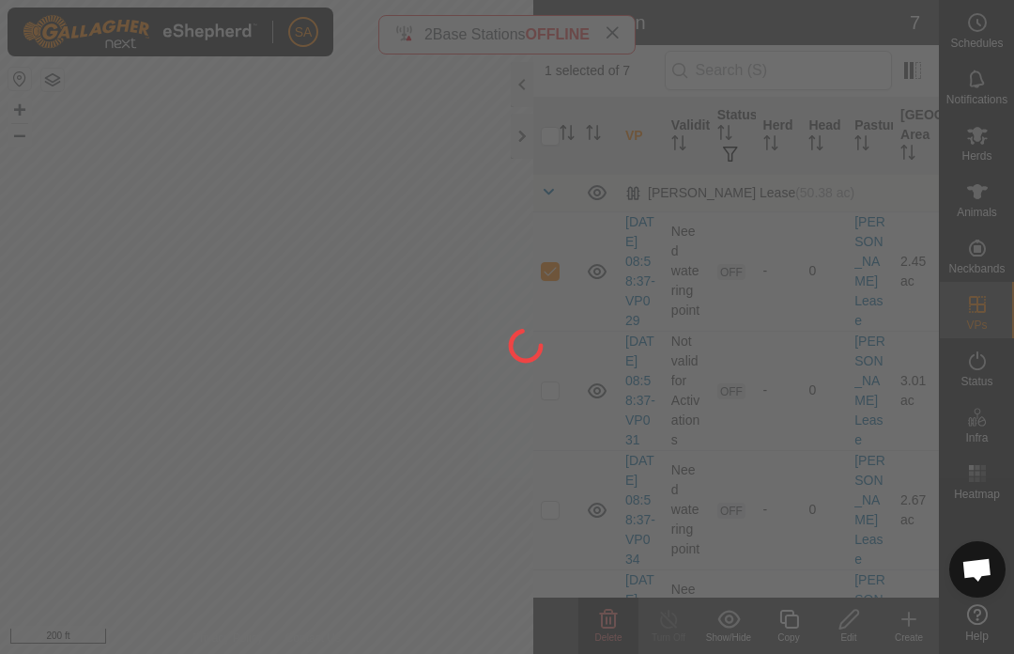
checkbox input "false"
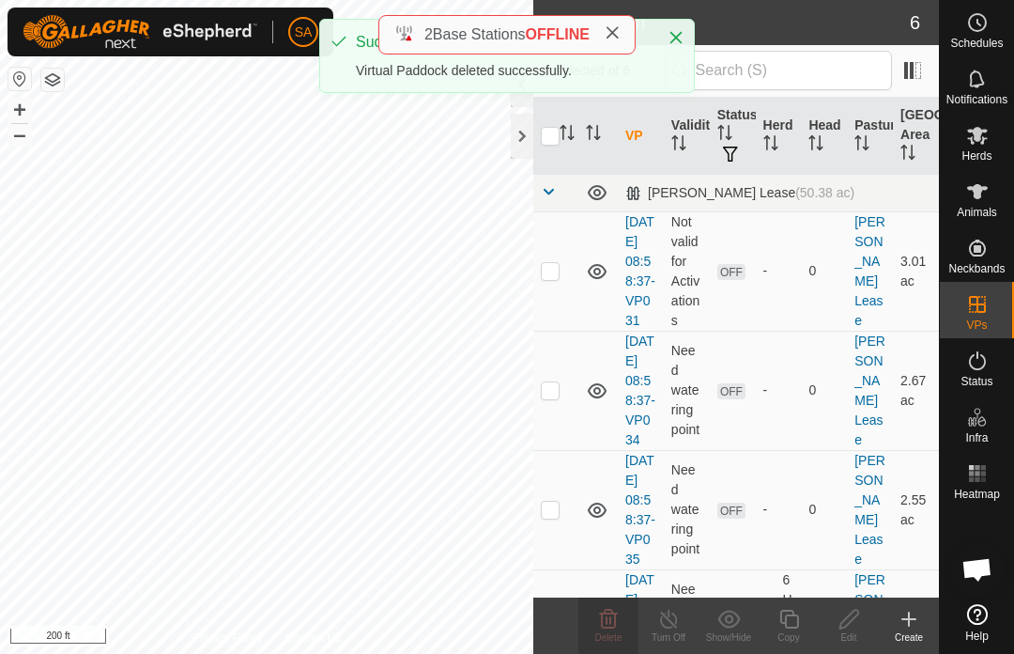
click at [562, 279] on td at bounding box center [555, 270] width 45 height 119
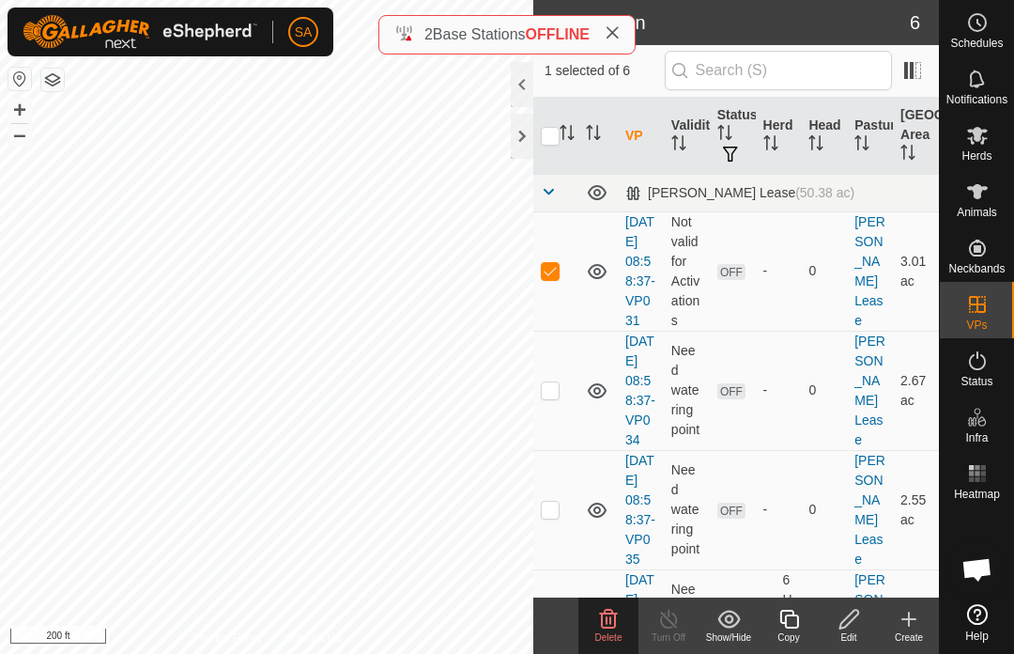
click at [550, 270] on p-checkbox at bounding box center [550, 270] width 19 height 15
checkbox input "false"
click at [553, 397] on p-checkbox at bounding box center [550, 389] width 19 height 15
checkbox input "true"
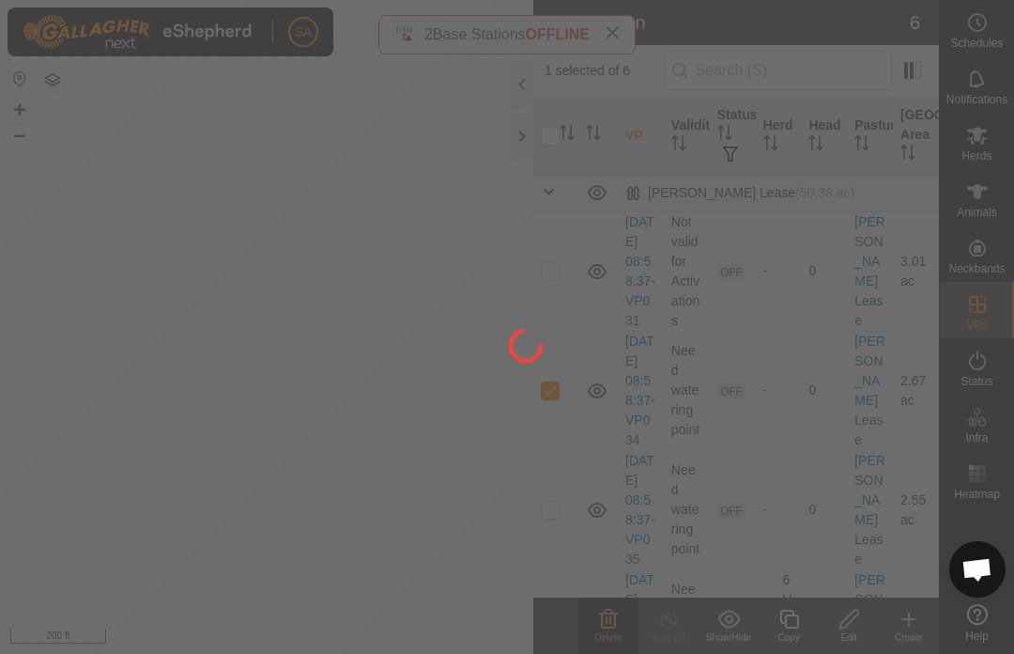
click at [555, 423] on div at bounding box center [507, 327] width 1014 height 654
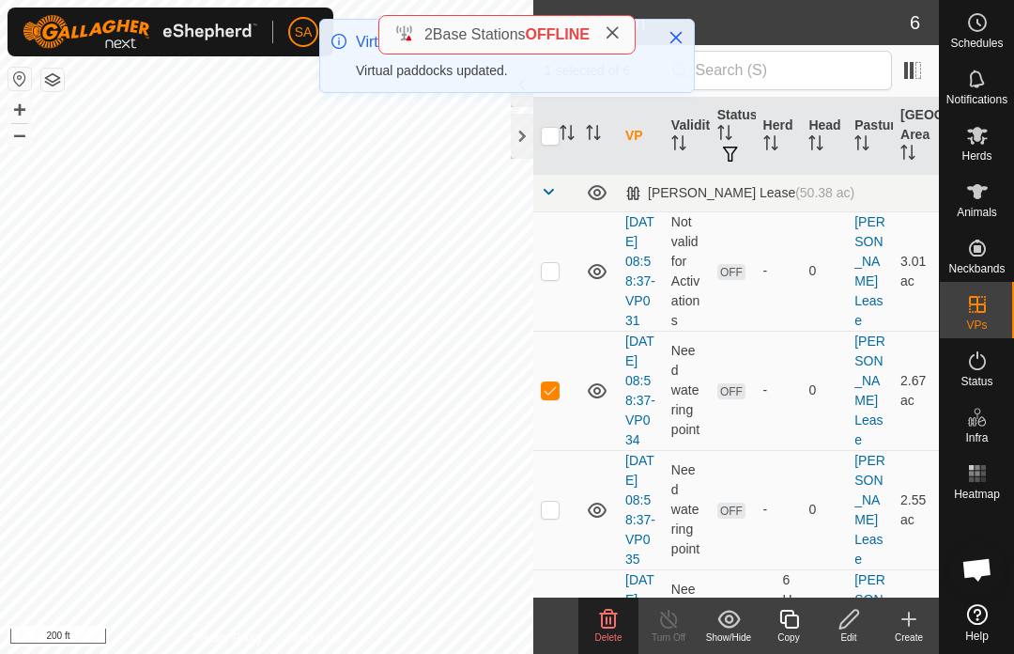
click at [554, 428] on td at bounding box center [555, 390] width 45 height 119
checkbox input "false"
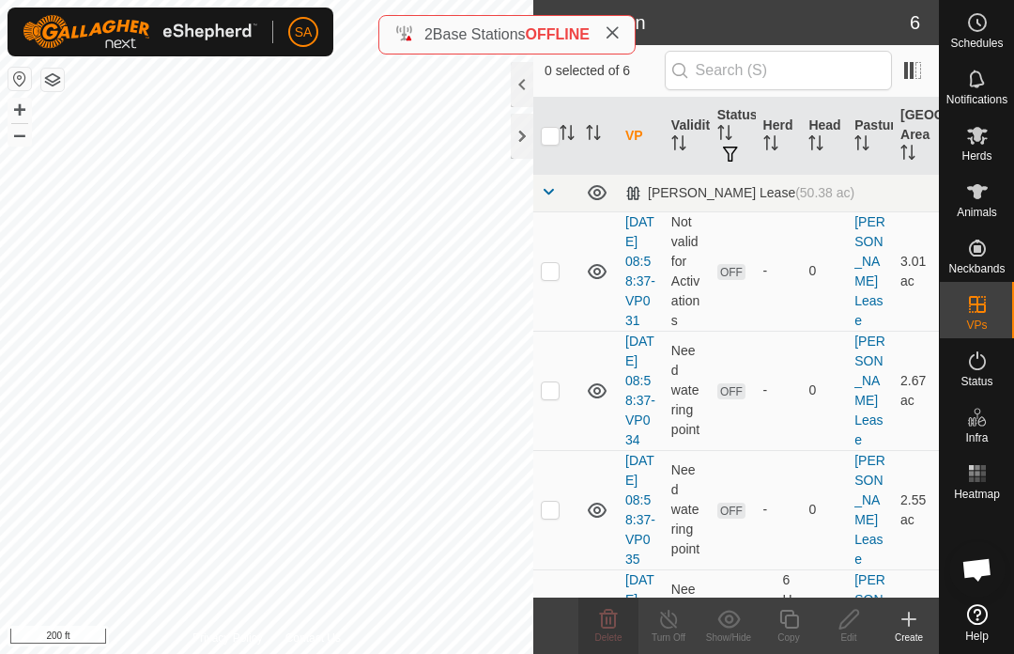
click at [559, 278] on p-checkbox at bounding box center [550, 270] width 19 height 15
click at [615, 637] on span "Delete" at bounding box center [608, 637] width 27 height 10
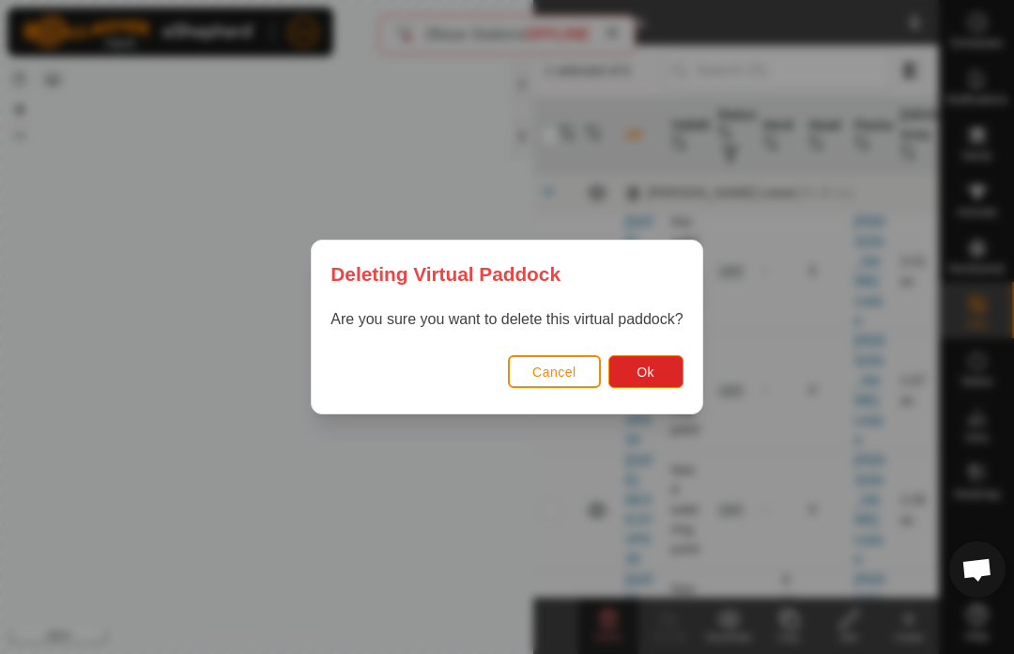
click at [658, 362] on button "Ok" at bounding box center [645, 371] width 75 height 33
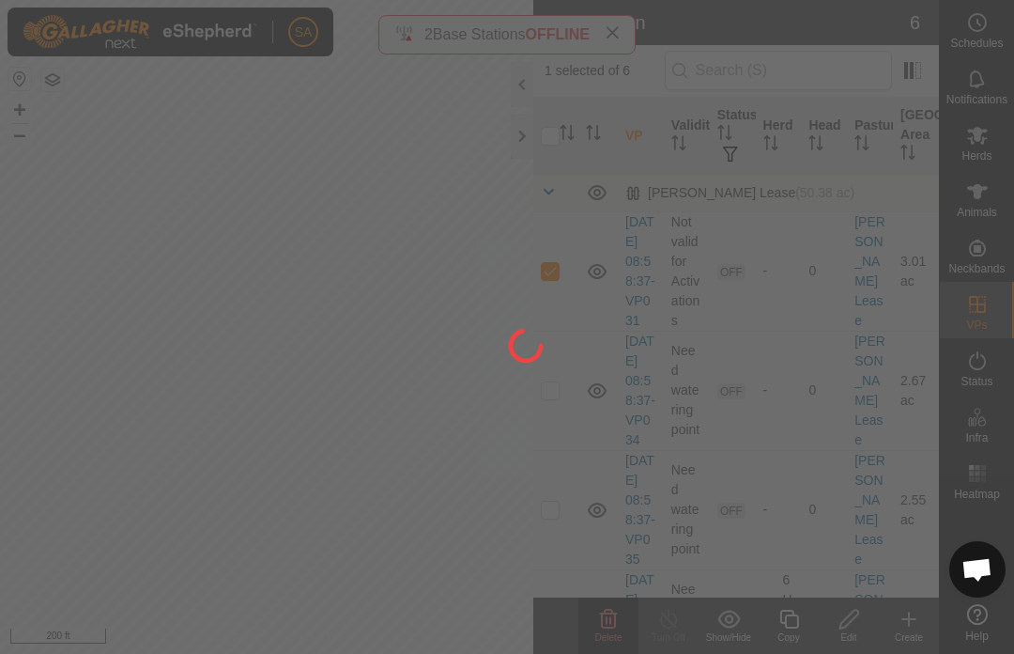
checkbox input "false"
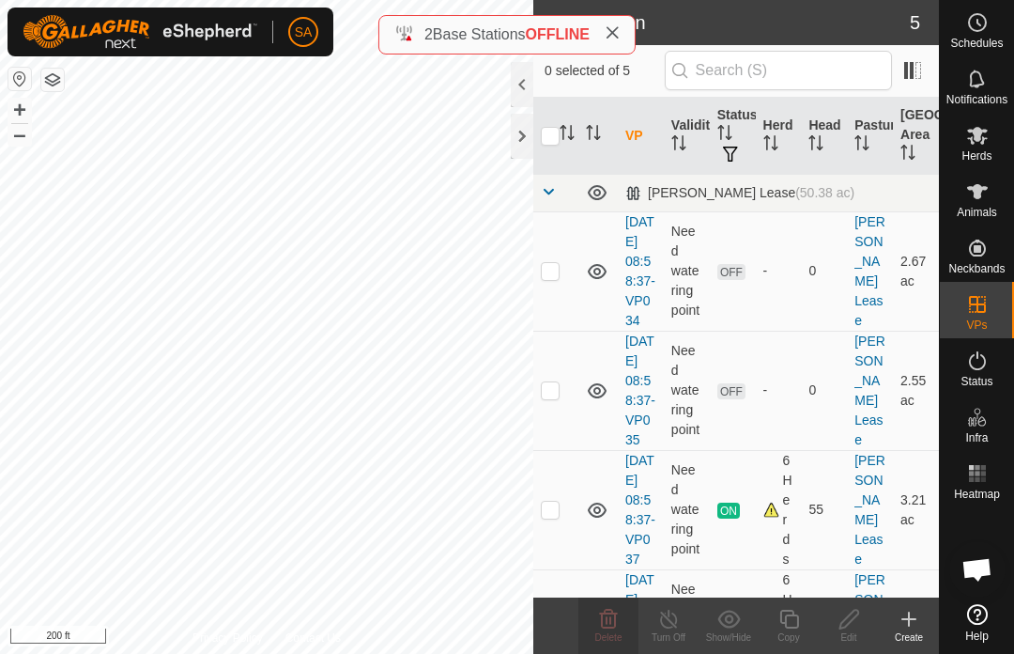
click at [553, 397] on p-checkbox at bounding box center [550, 389] width 19 height 15
click at [555, 397] on p-checkbox at bounding box center [550, 389] width 19 height 15
click at [558, 397] on p-checkbox at bounding box center [550, 389] width 19 height 15
click at [561, 420] on td at bounding box center [555, 390] width 45 height 119
checkbox input "false"
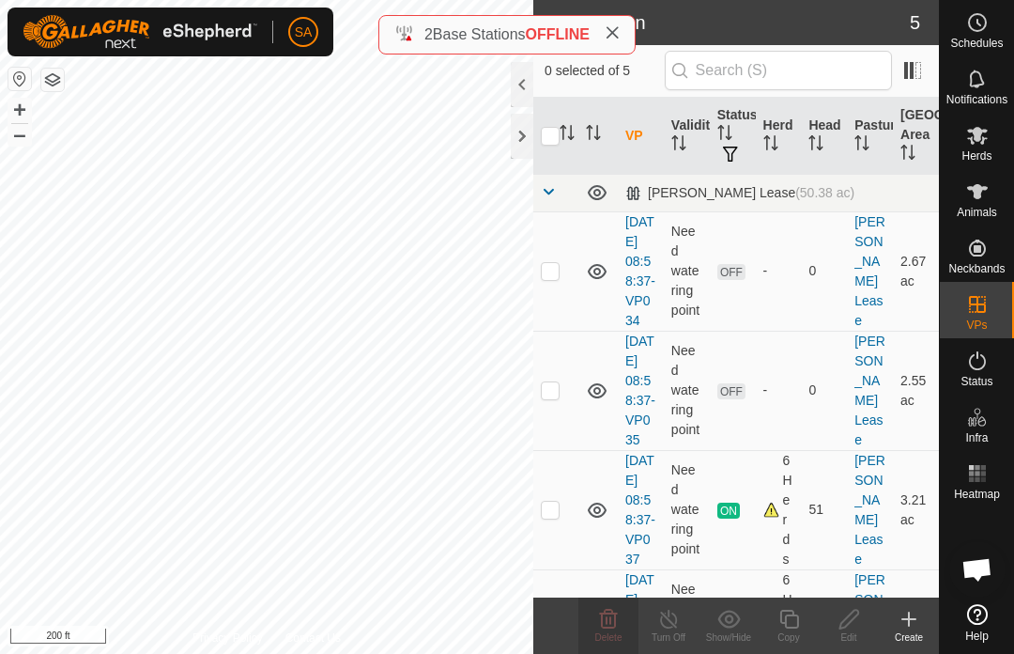
click at [561, 283] on td at bounding box center [555, 270] width 45 height 119
click at [555, 277] on p-checkbox at bounding box center [550, 270] width 19 height 15
checkbox input "false"
click at [563, 565] on td at bounding box center [555, 509] width 45 height 119
click at [562, 564] on td at bounding box center [555, 509] width 45 height 119
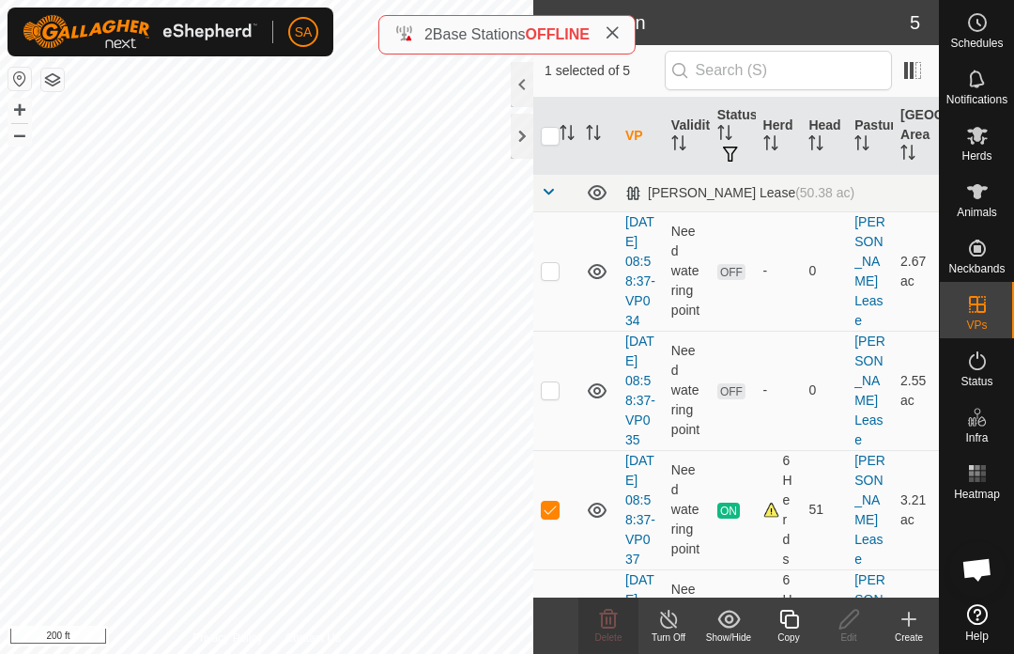
checkbox input "false"
